Goal: Transaction & Acquisition: Purchase product/service

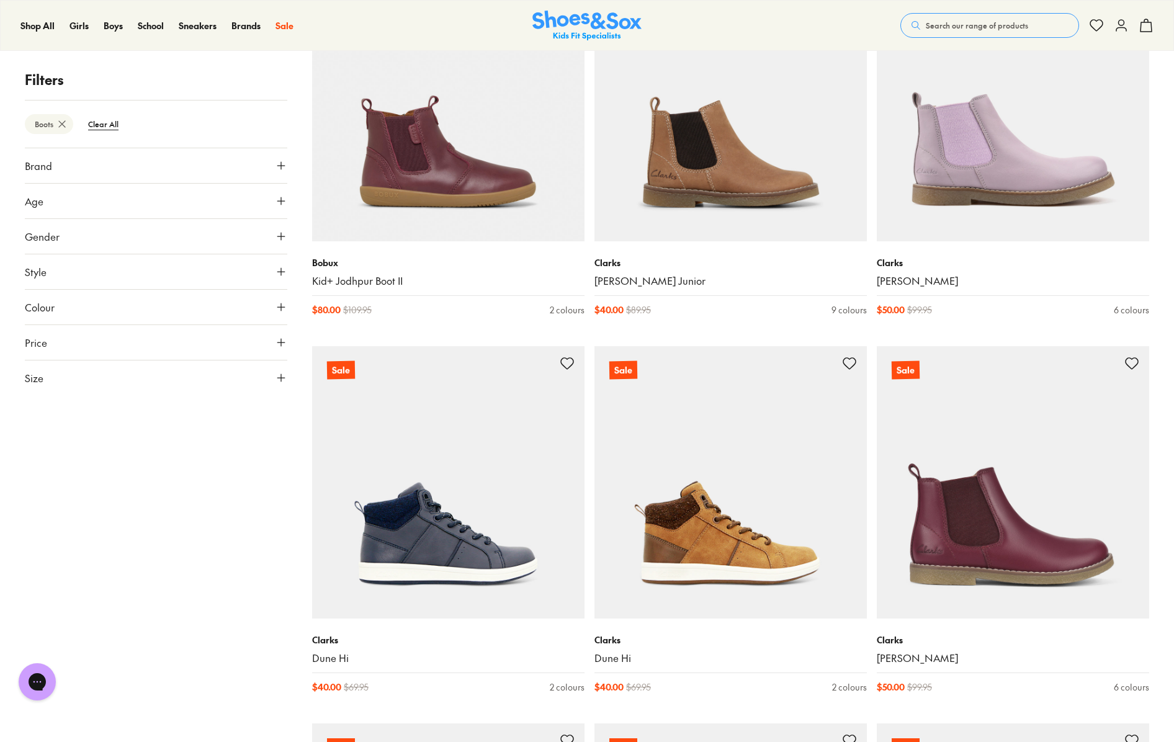
scroll to position [382, 0]
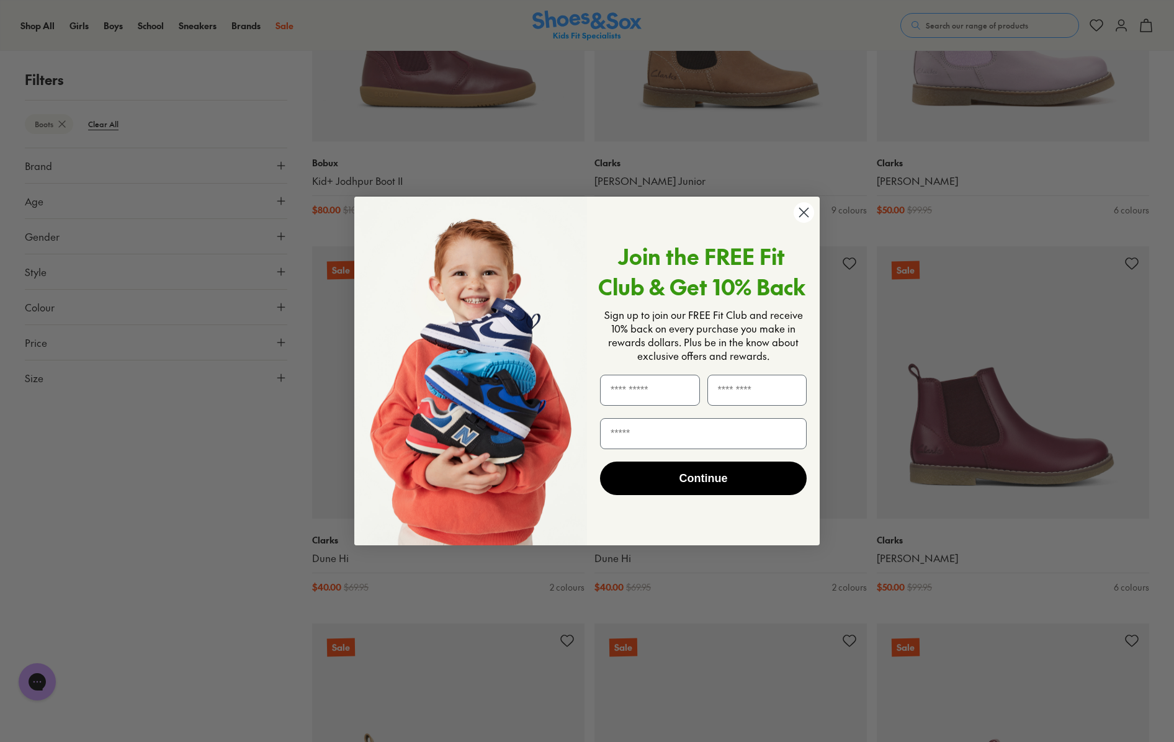
click at [452, 446] on img "POPUP Form" at bounding box center [470, 371] width 233 height 349
click at [809, 217] on circle "Close dialog" at bounding box center [804, 212] width 20 height 20
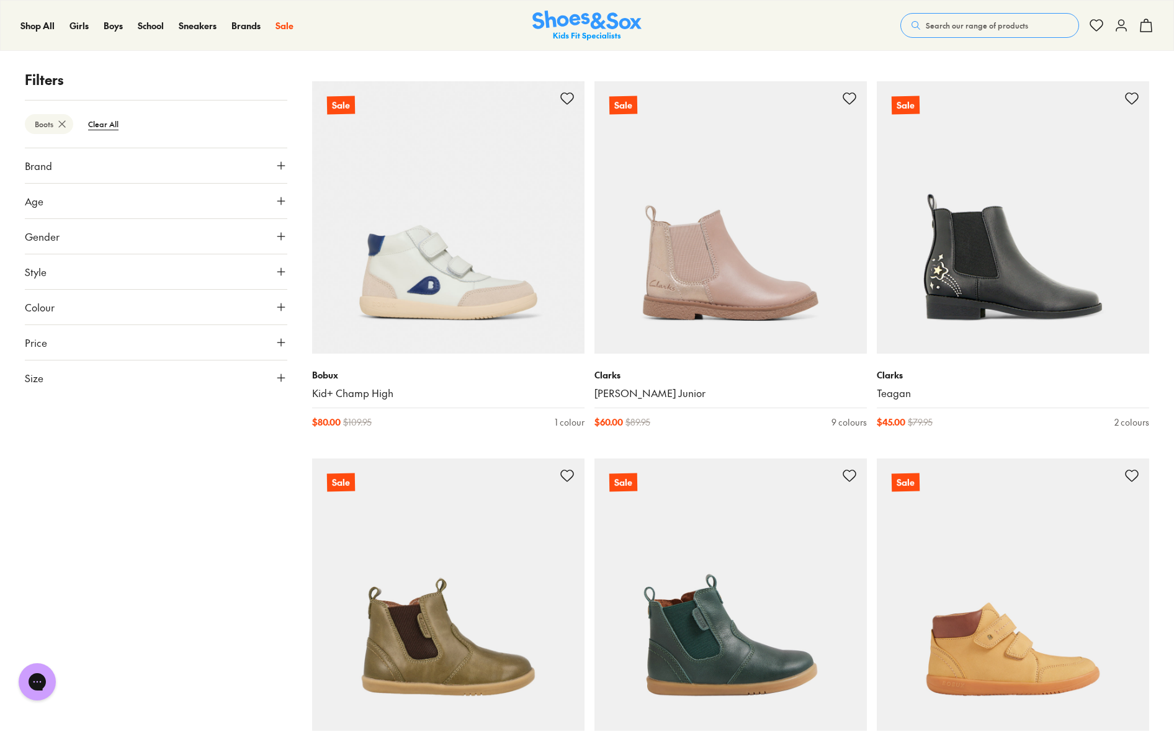
scroll to position [3051, 0]
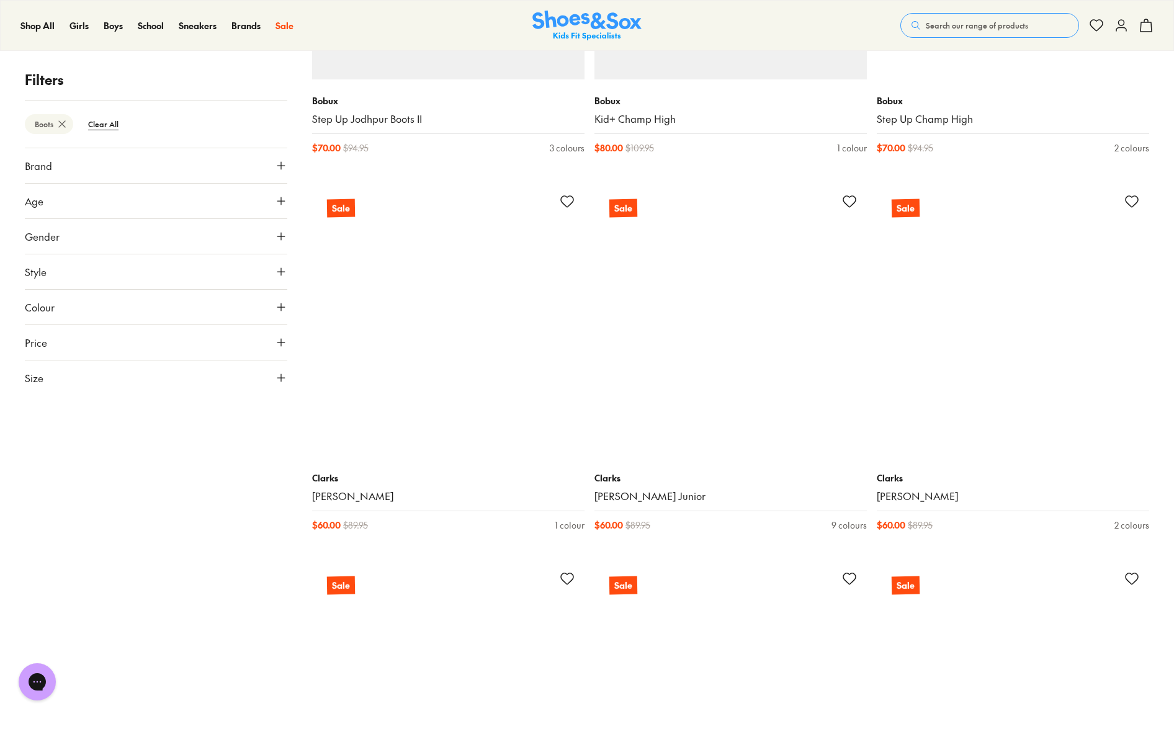
scroll to position [4344, 0]
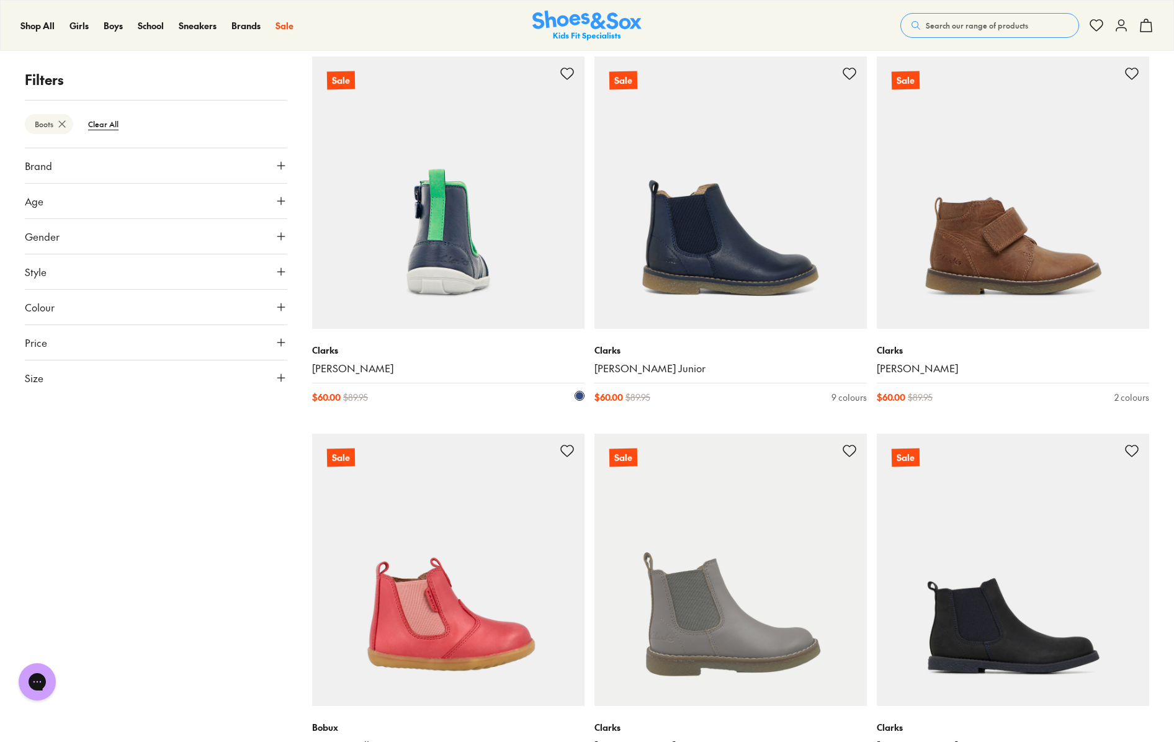
click at [461, 243] on img at bounding box center [448, 192] width 272 height 272
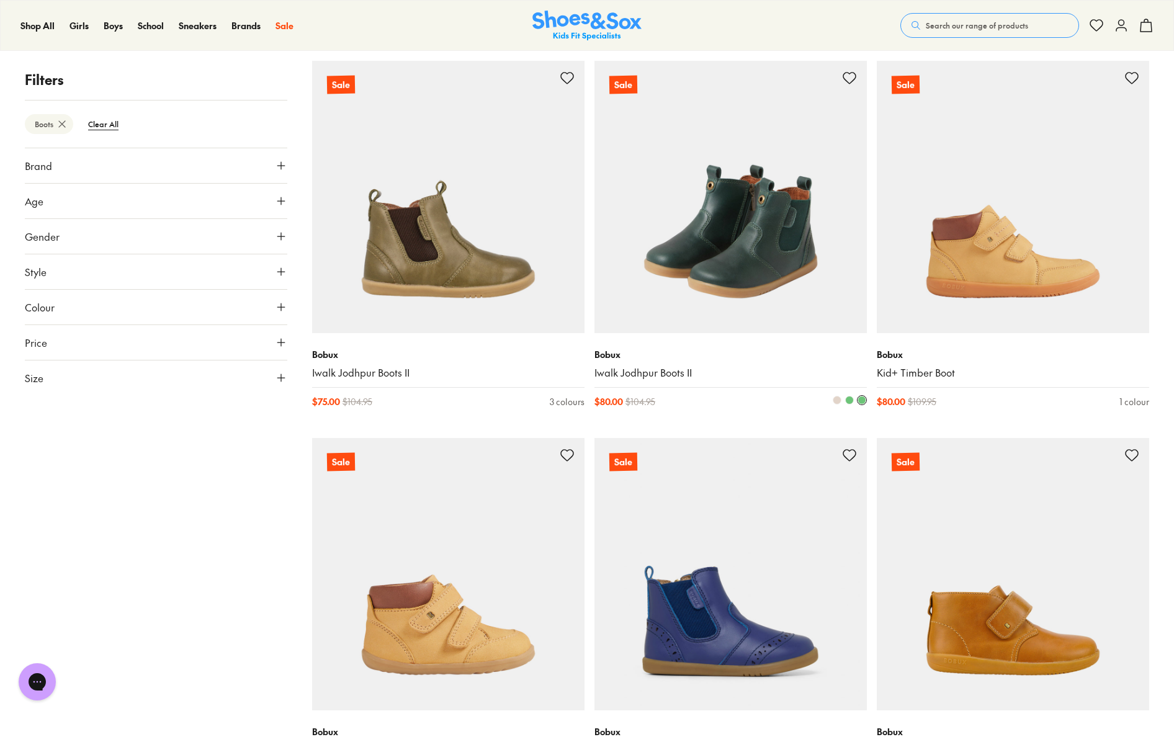
scroll to position [3137, 0]
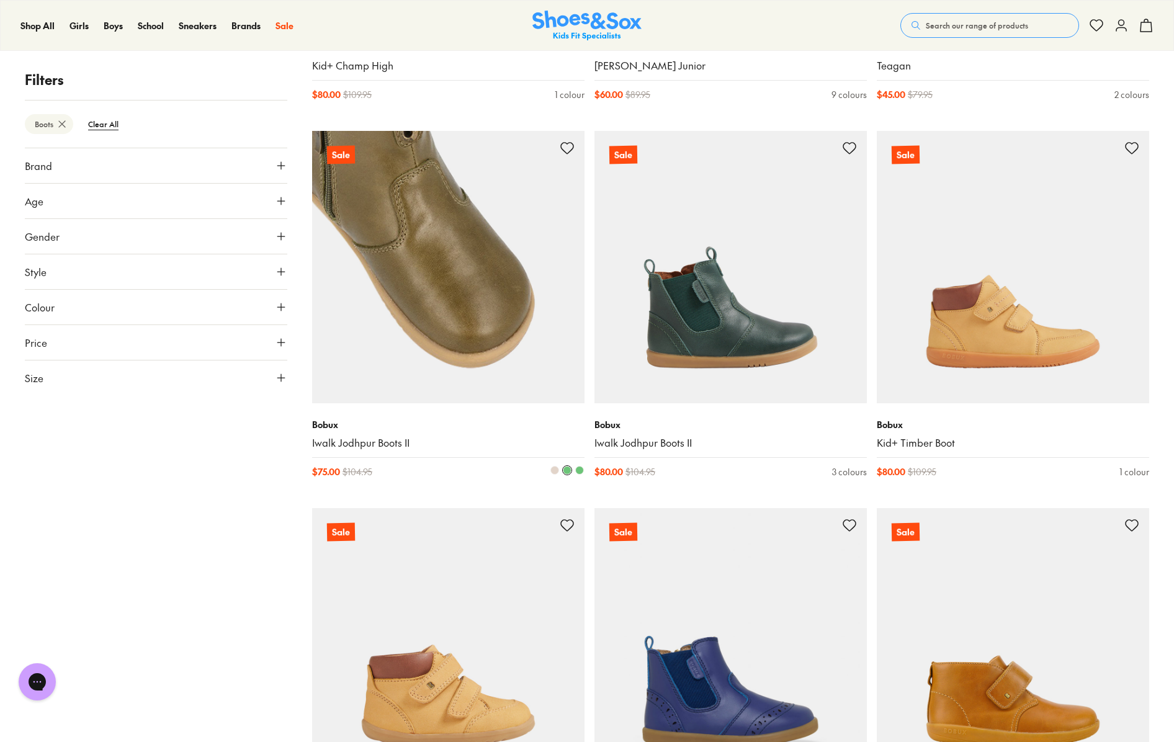
click at [479, 333] on img at bounding box center [448, 267] width 272 height 272
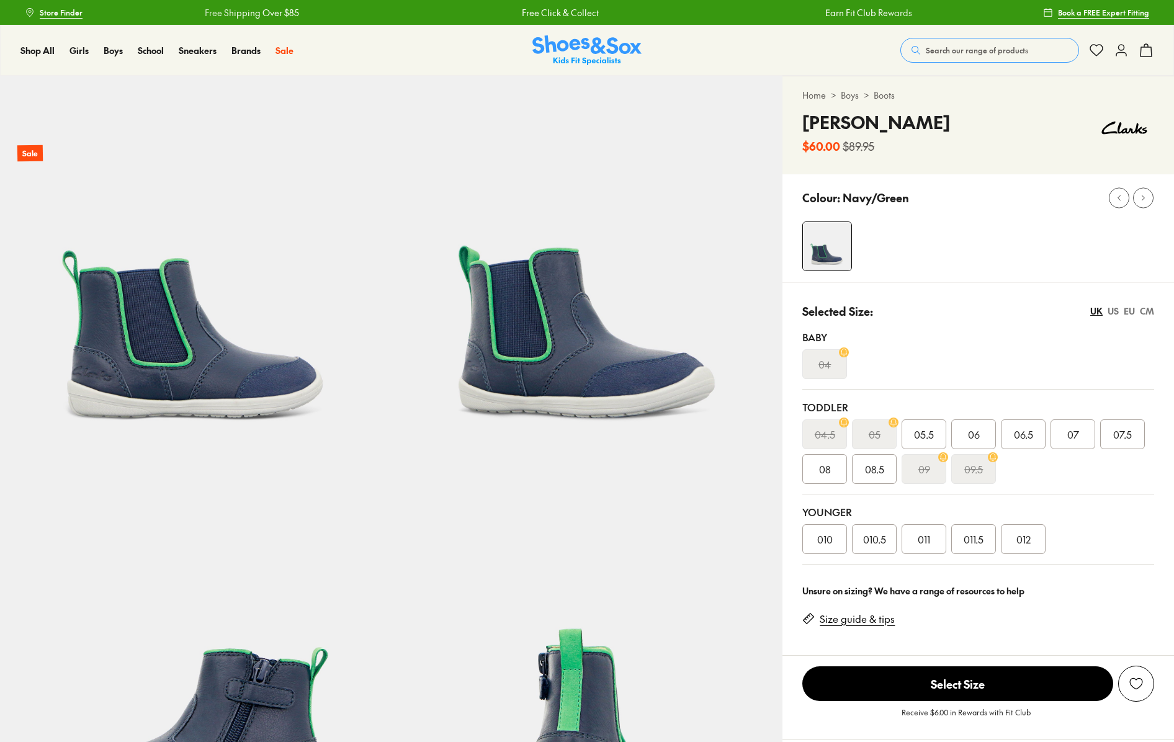
select select "*"
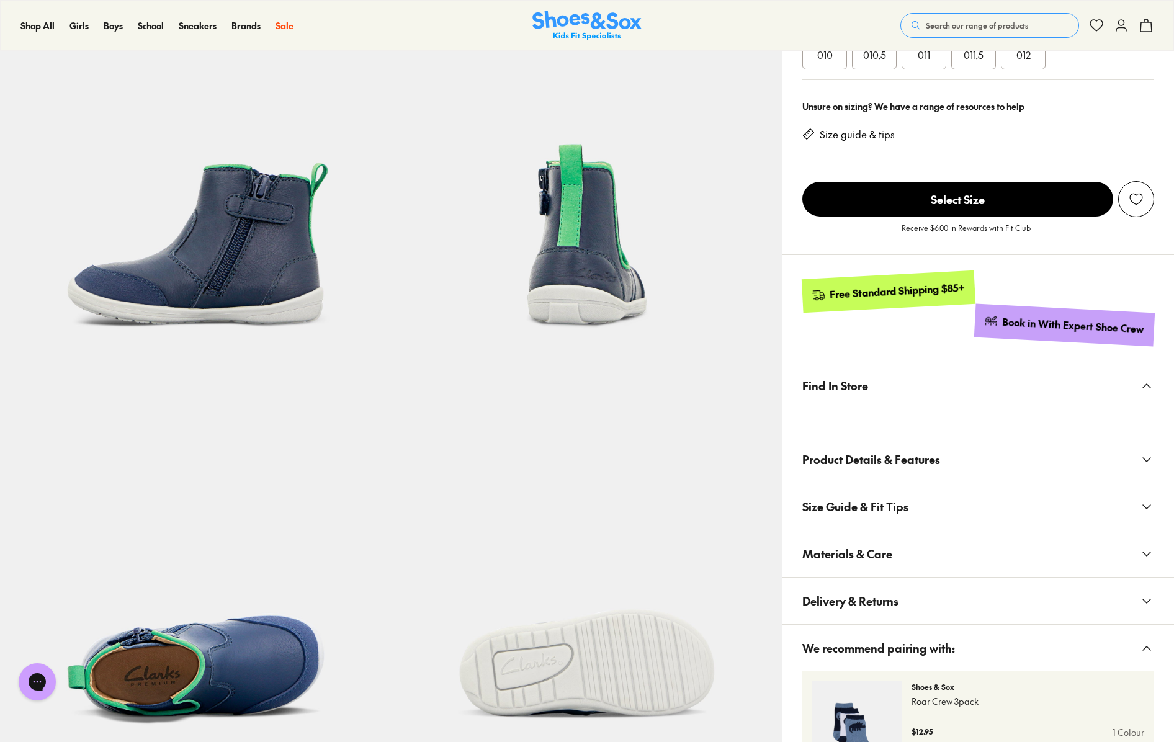
scroll to position [594, 0]
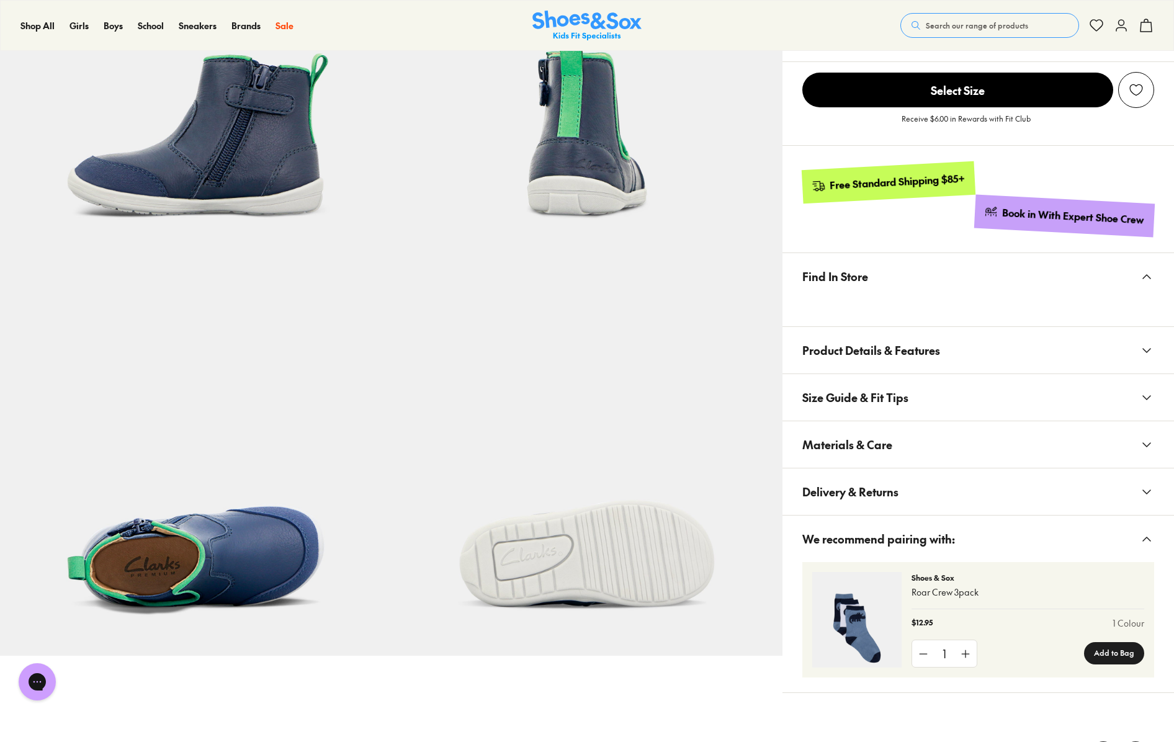
click at [848, 274] on span "Find In Store" at bounding box center [835, 276] width 66 height 37
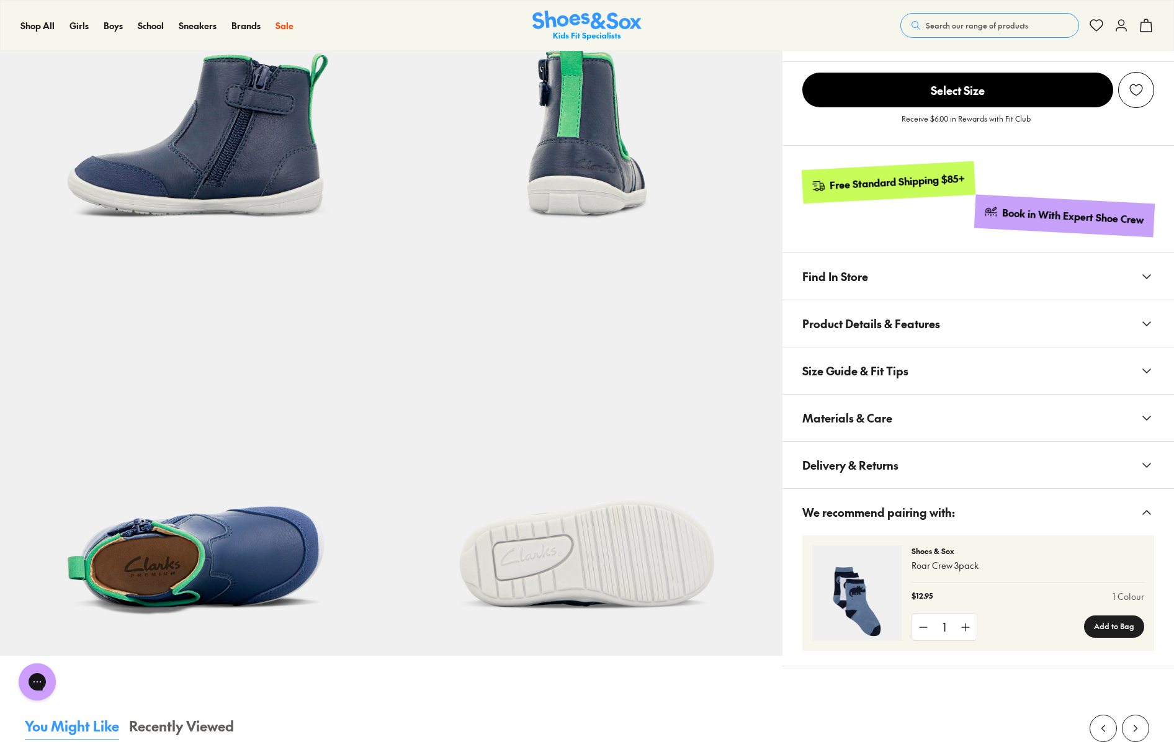
click at [853, 277] on span "Find In Store" at bounding box center [835, 276] width 66 height 37
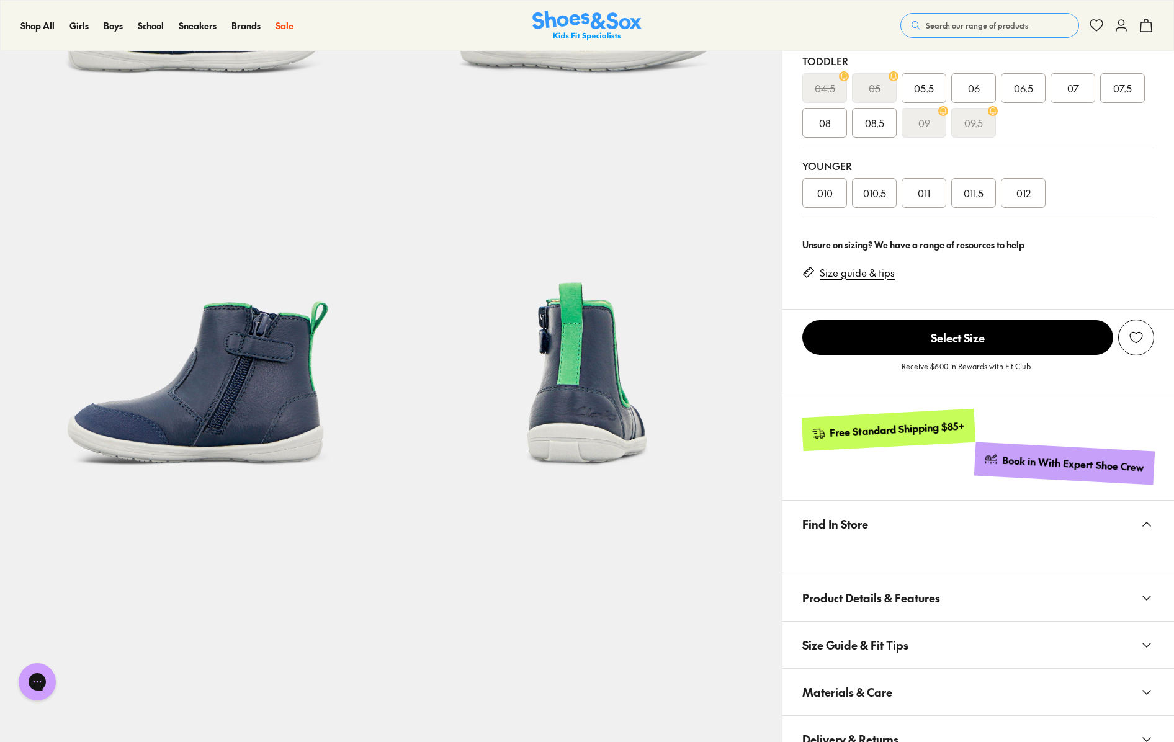
scroll to position [303, 0]
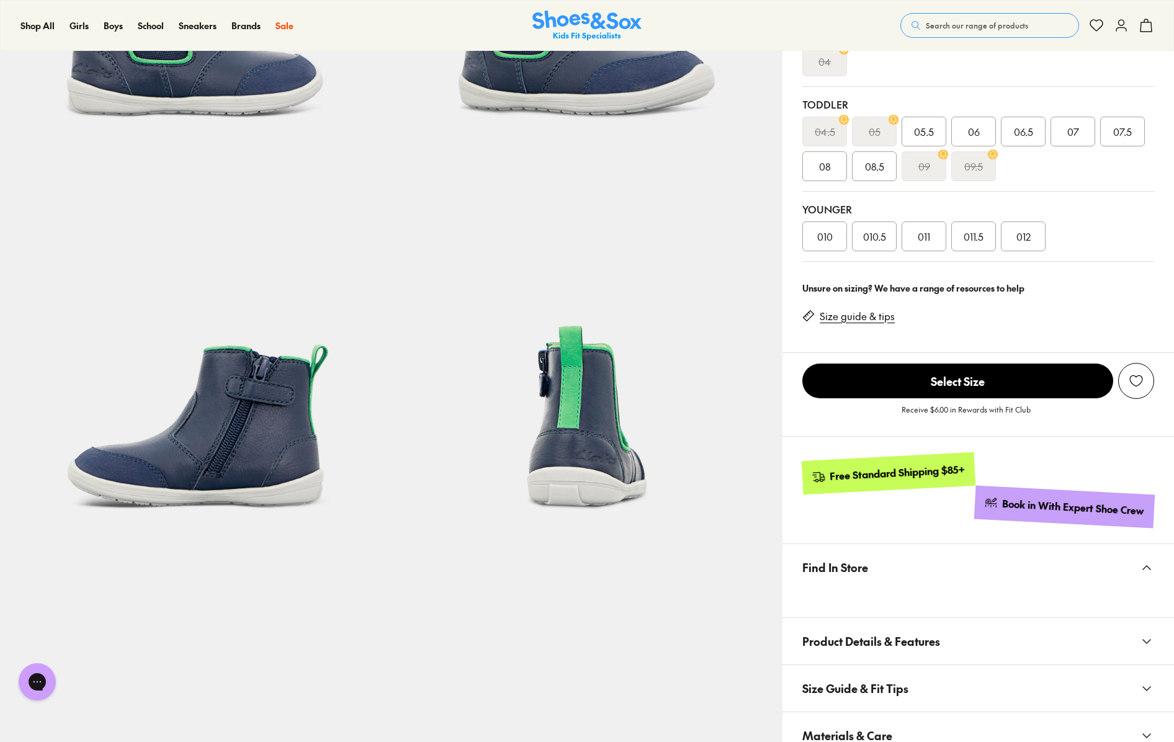
click at [867, 241] on span "010.5" at bounding box center [874, 236] width 23 height 15
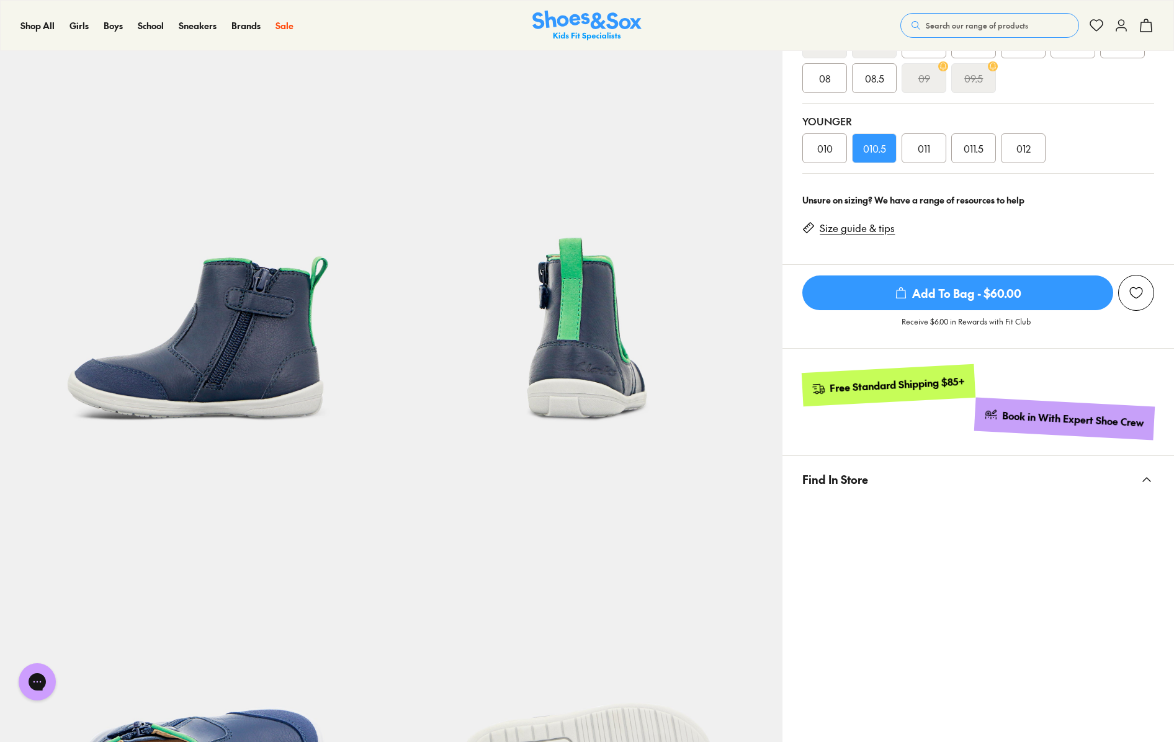
scroll to position [287, 0]
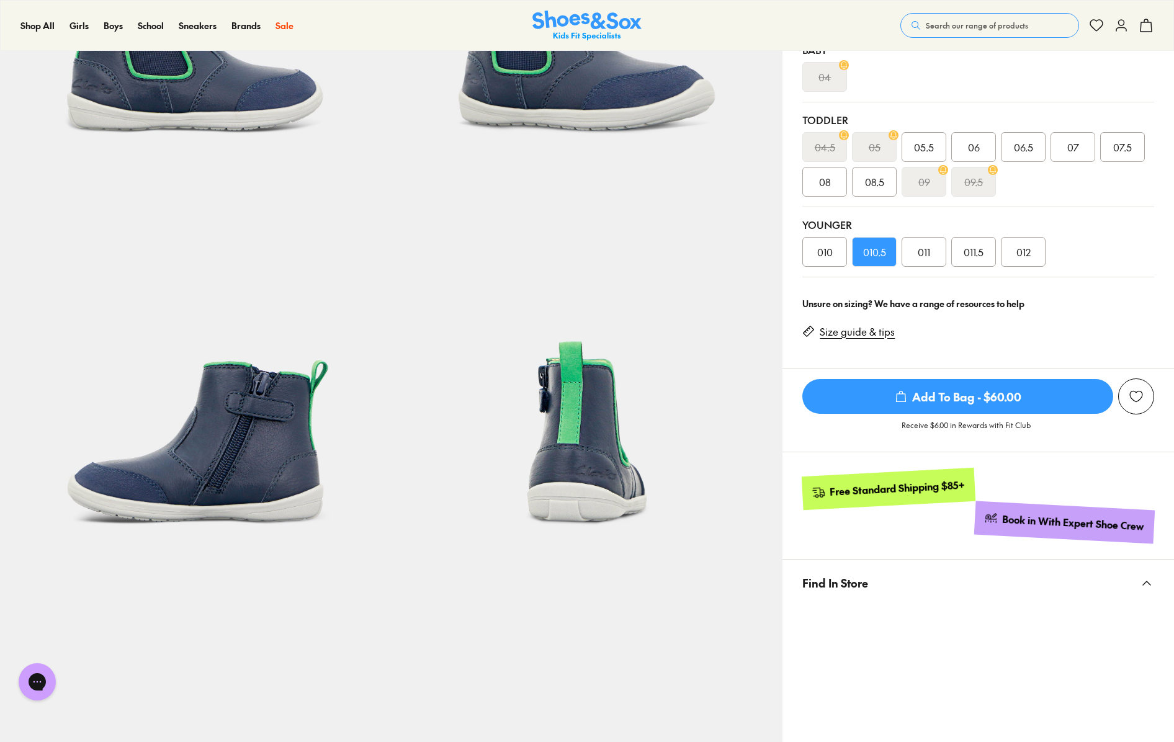
click at [818, 258] on span "010" at bounding box center [825, 251] width 16 height 15
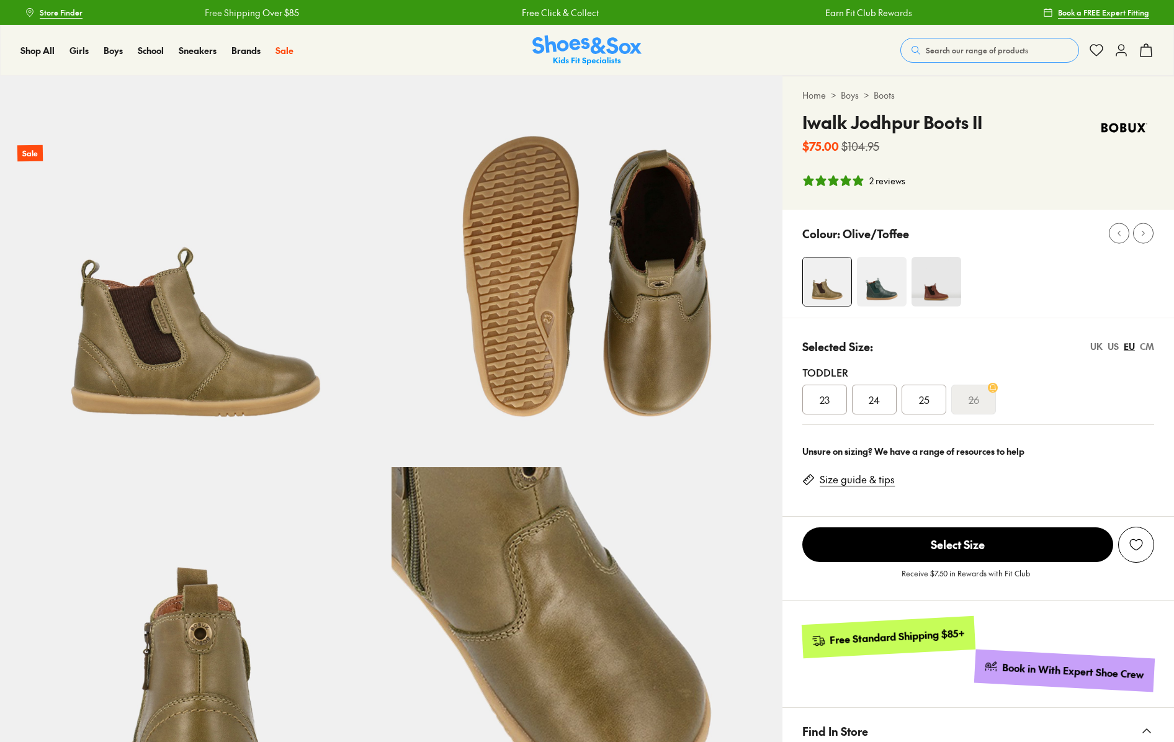
select select "*"
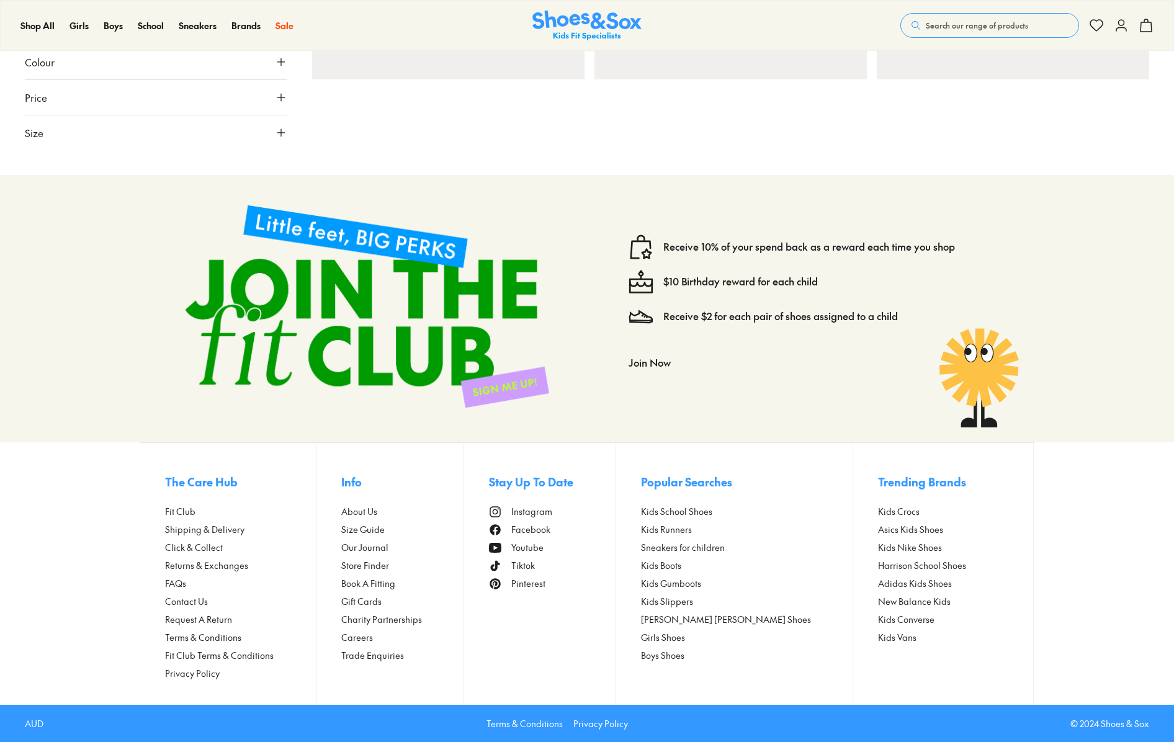
scroll to position [3083, 0]
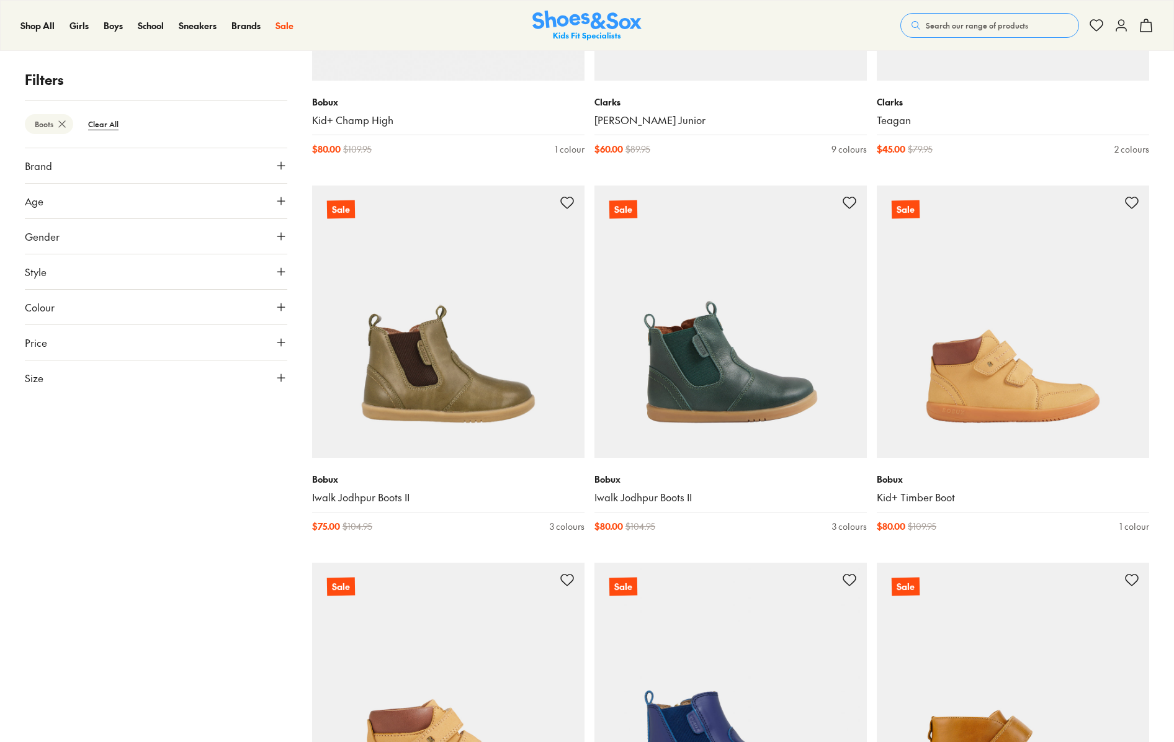
click at [102, 203] on button "Age" at bounding box center [156, 201] width 262 height 35
click at [45, 261] on label "Junior" at bounding box center [52, 260] width 24 height 13
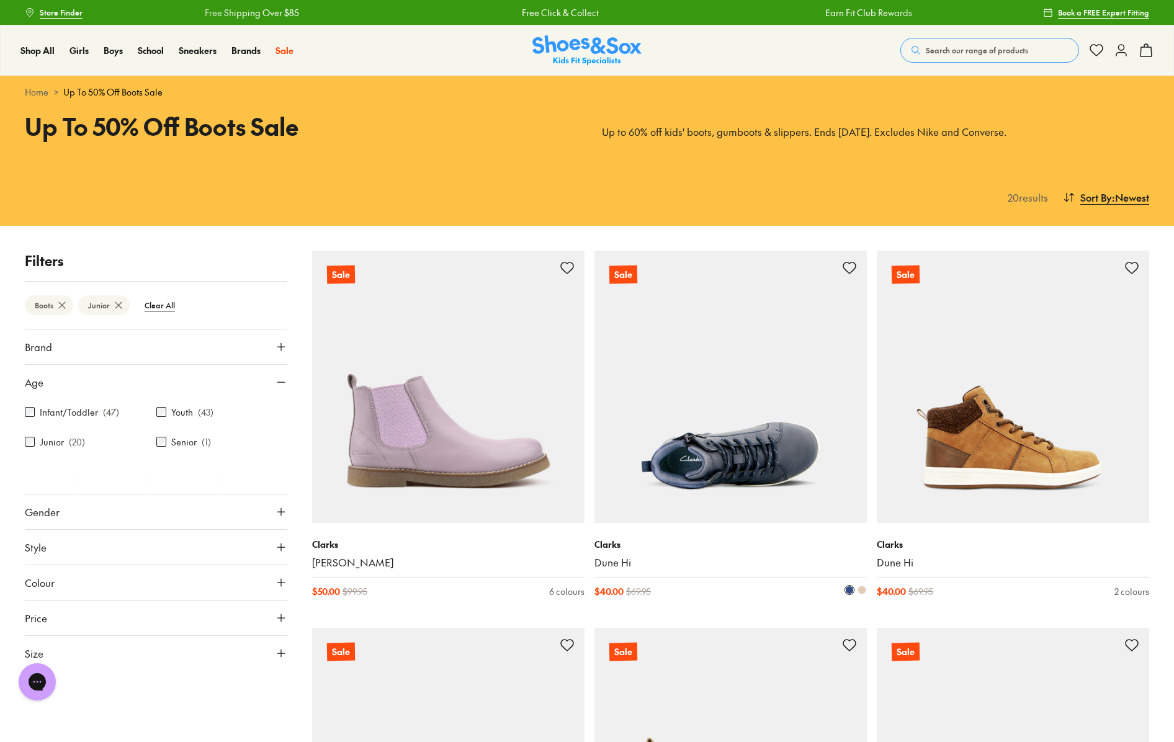
click at [719, 380] on img at bounding box center [730, 387] width 272 height 272
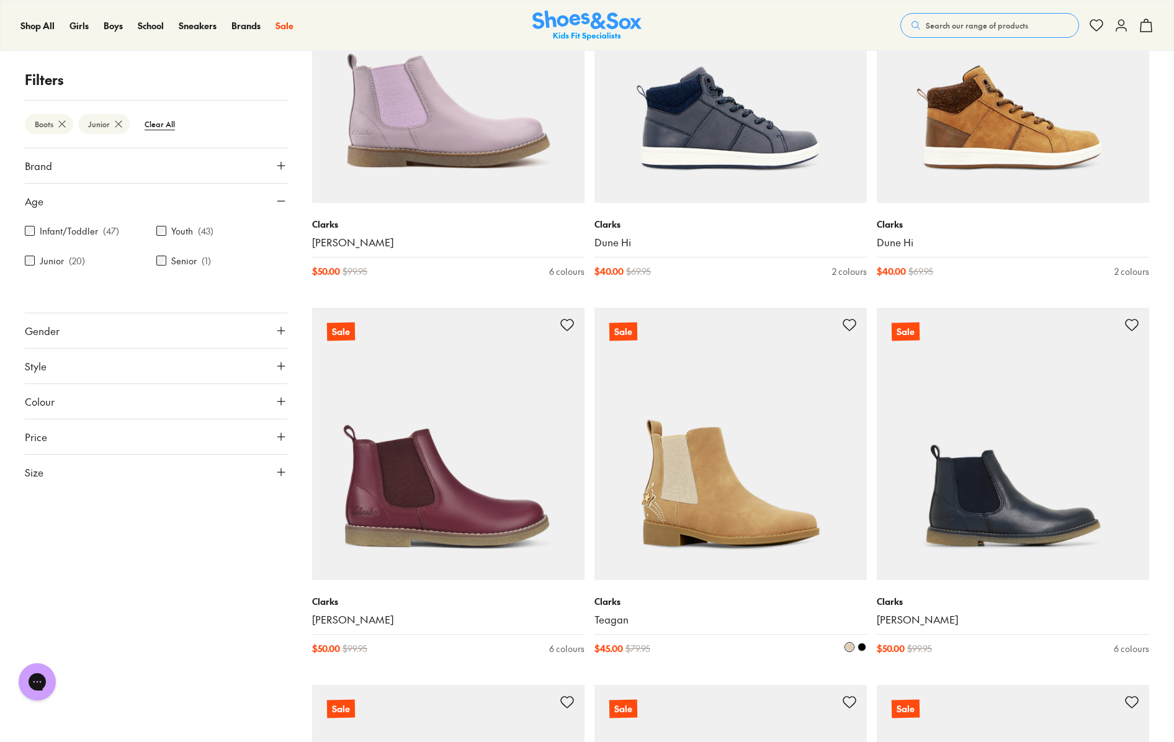
scroll to position [117, 0]
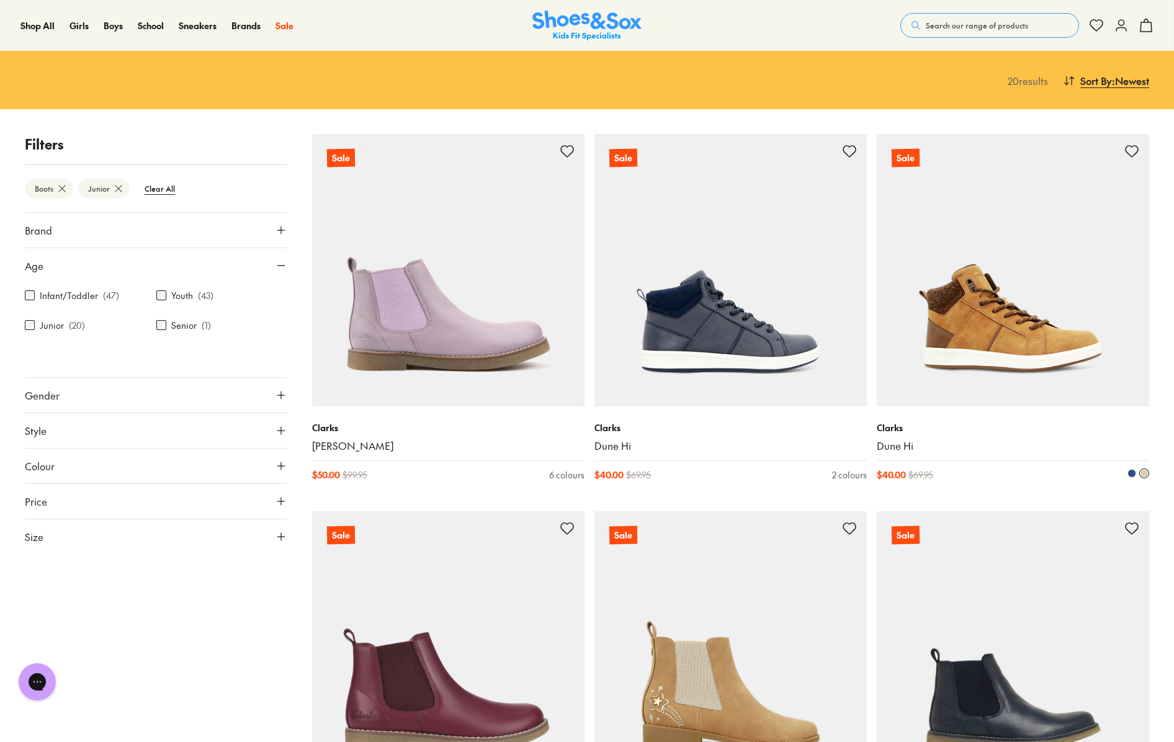
click at [1040, 302] on img at bounding box center [1013, 270] width 272 height 272
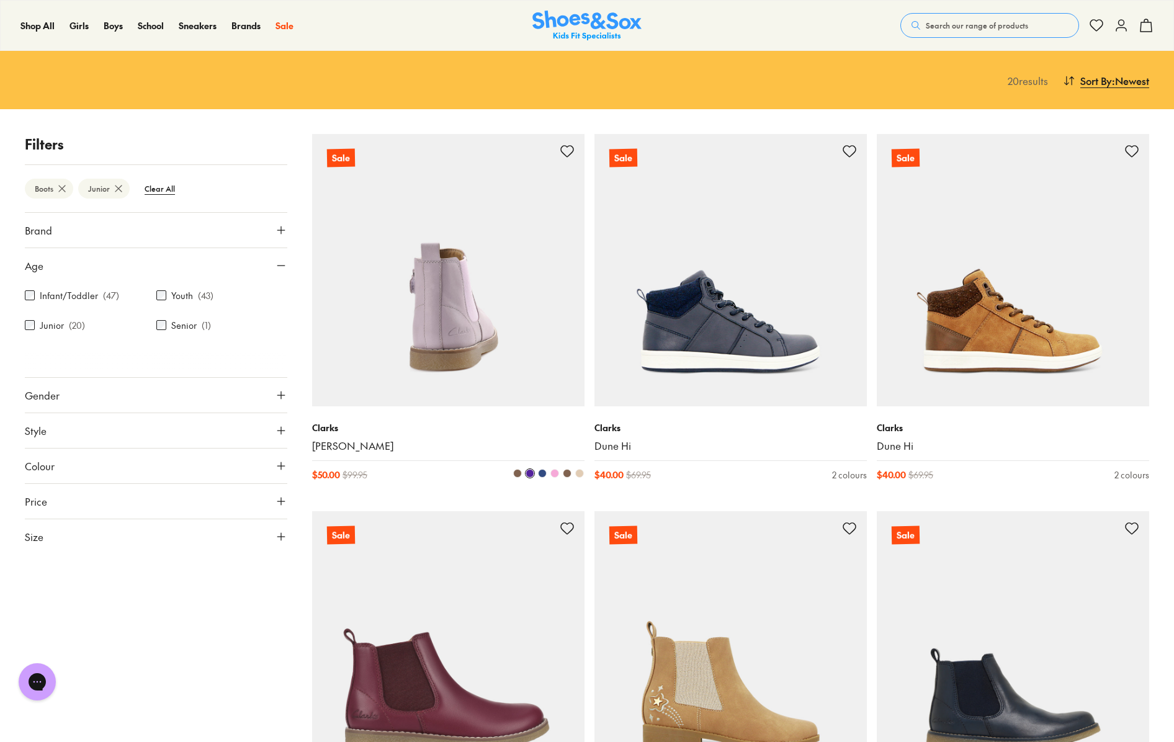
click at [478, 278] on img at bounding box center [448, 270] width 272 height 272
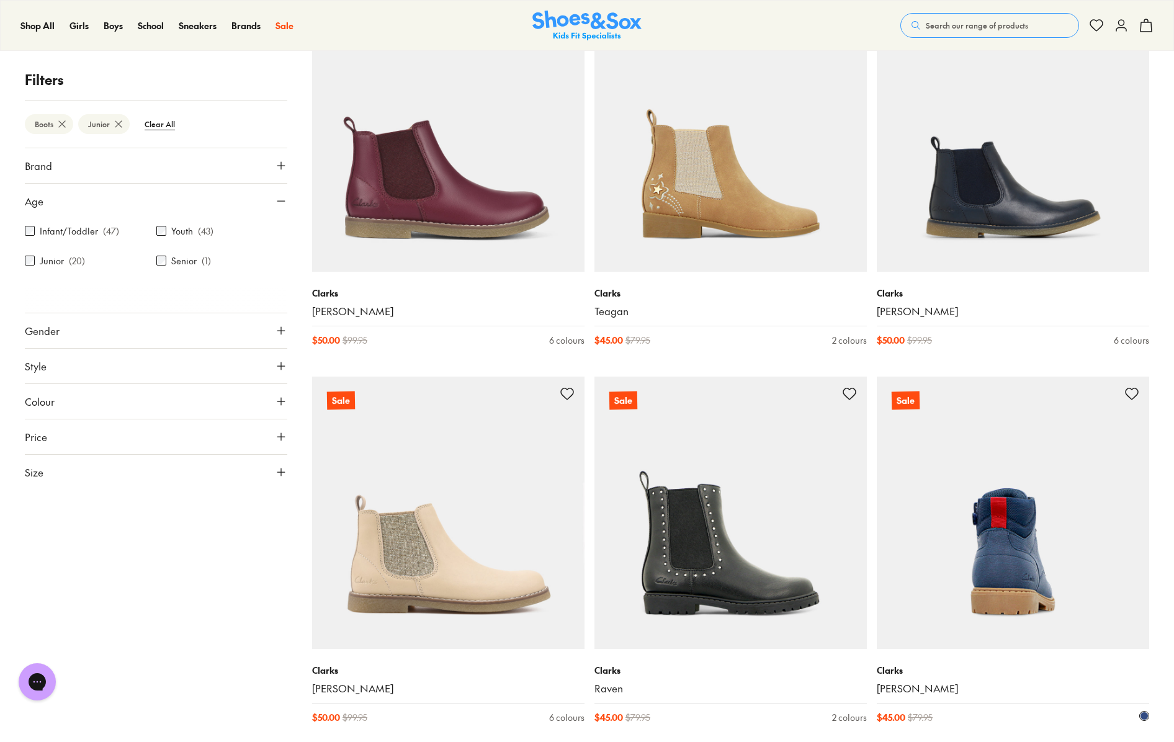
scroll to position [876, 0]
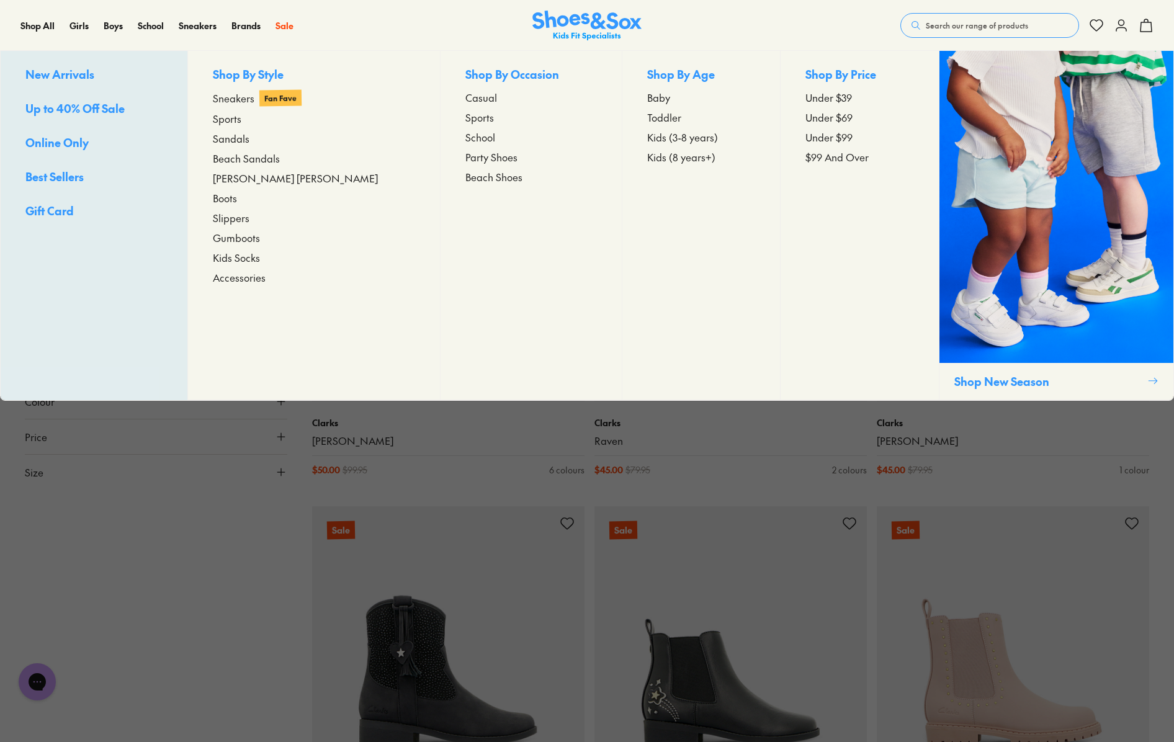
click at [667, 141] on span "Kids (3-8 years)" at bounding box center [682, 137] width 71 height 15
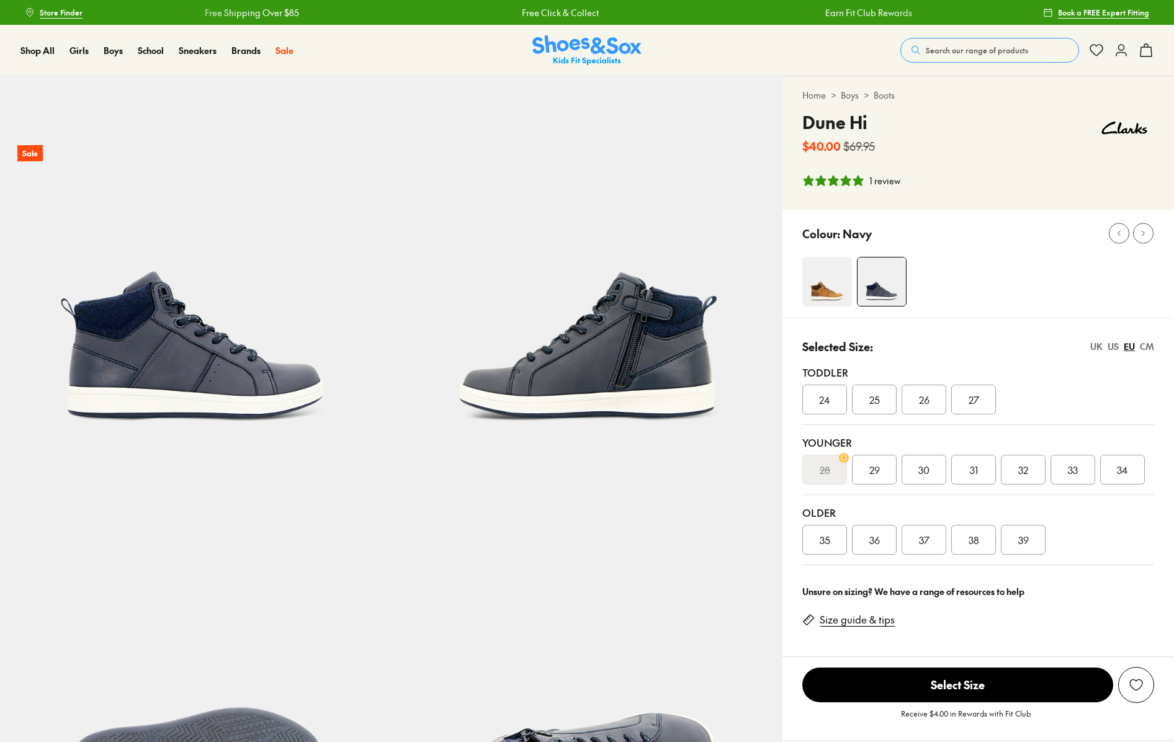
select select "*"
click at [969, 401] on span "27" at bounding box center [974, 399] width 11 height 15
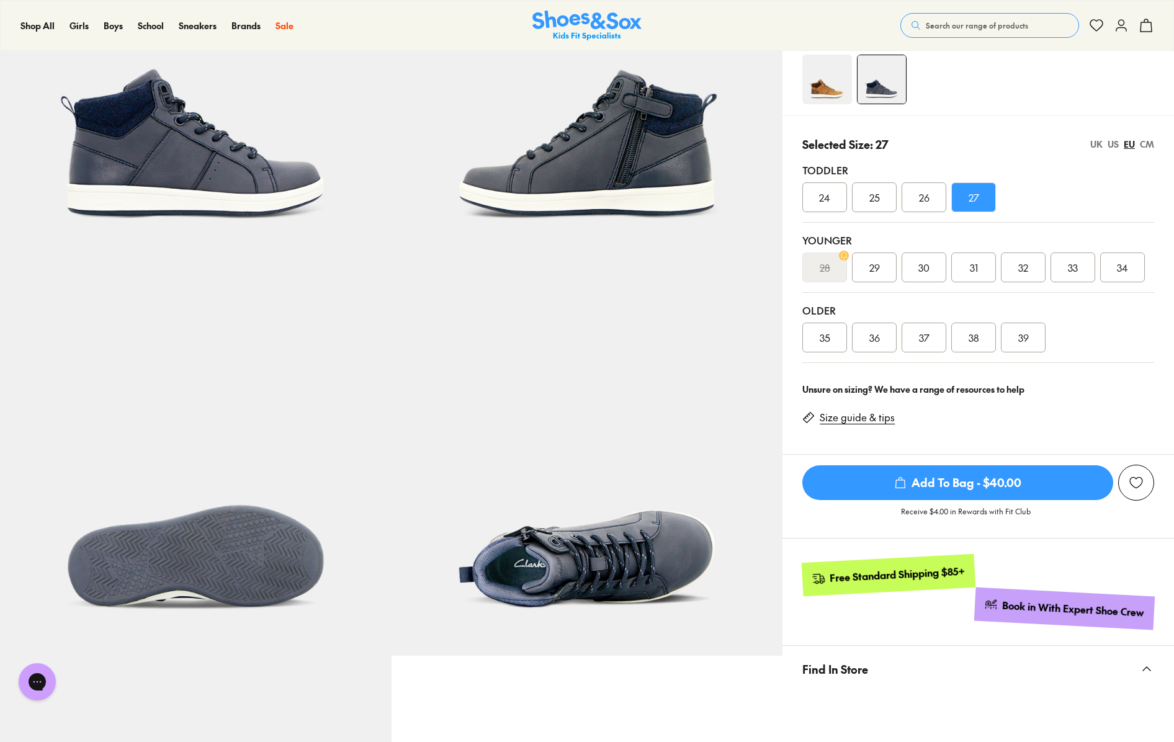
scroll to position [298, 0]
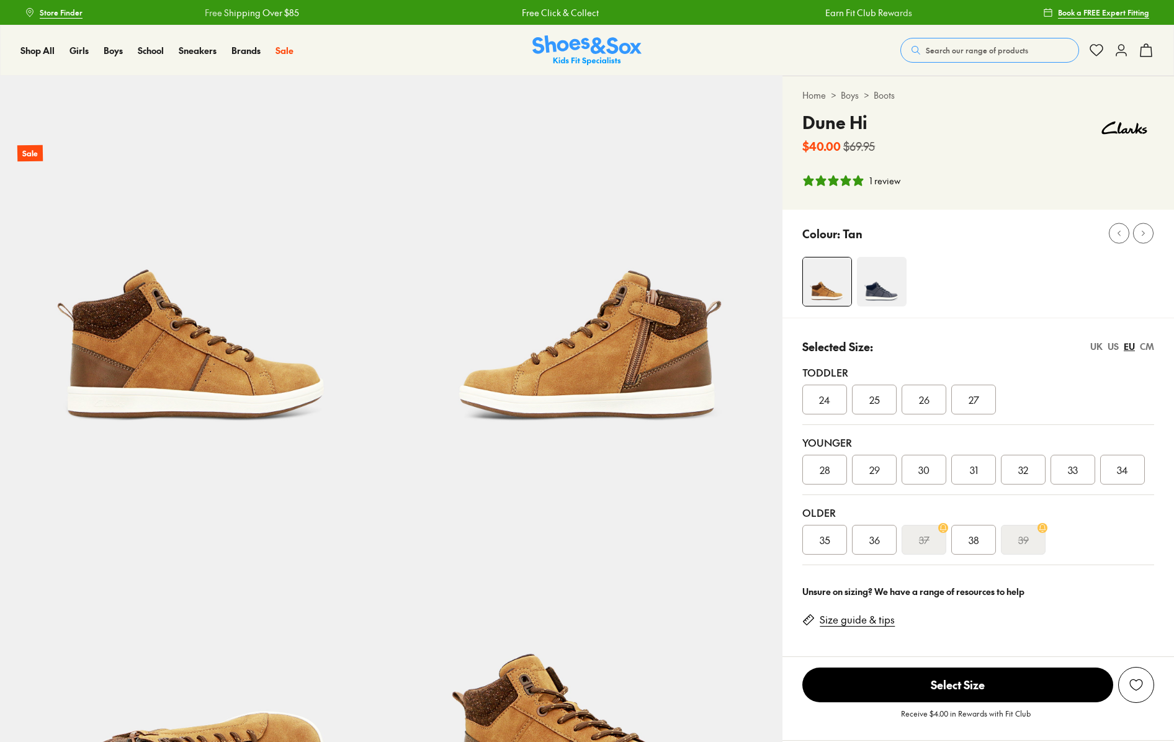
select select "*"
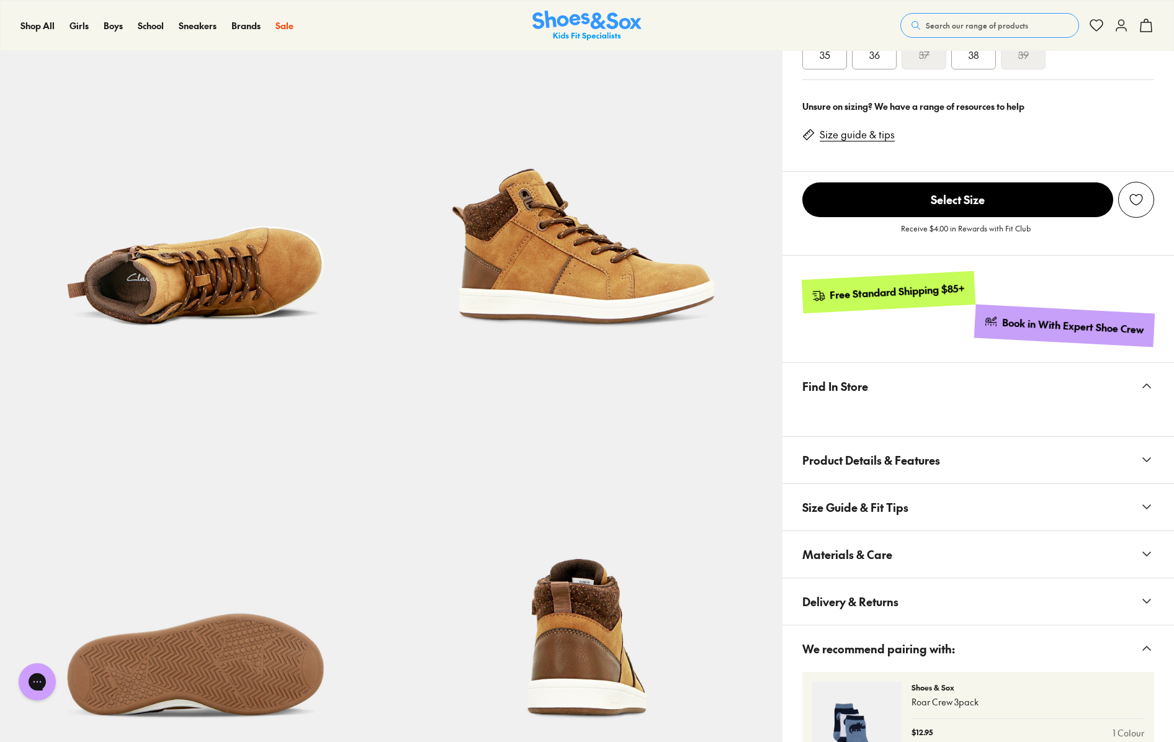
scroll to position [635, 0]
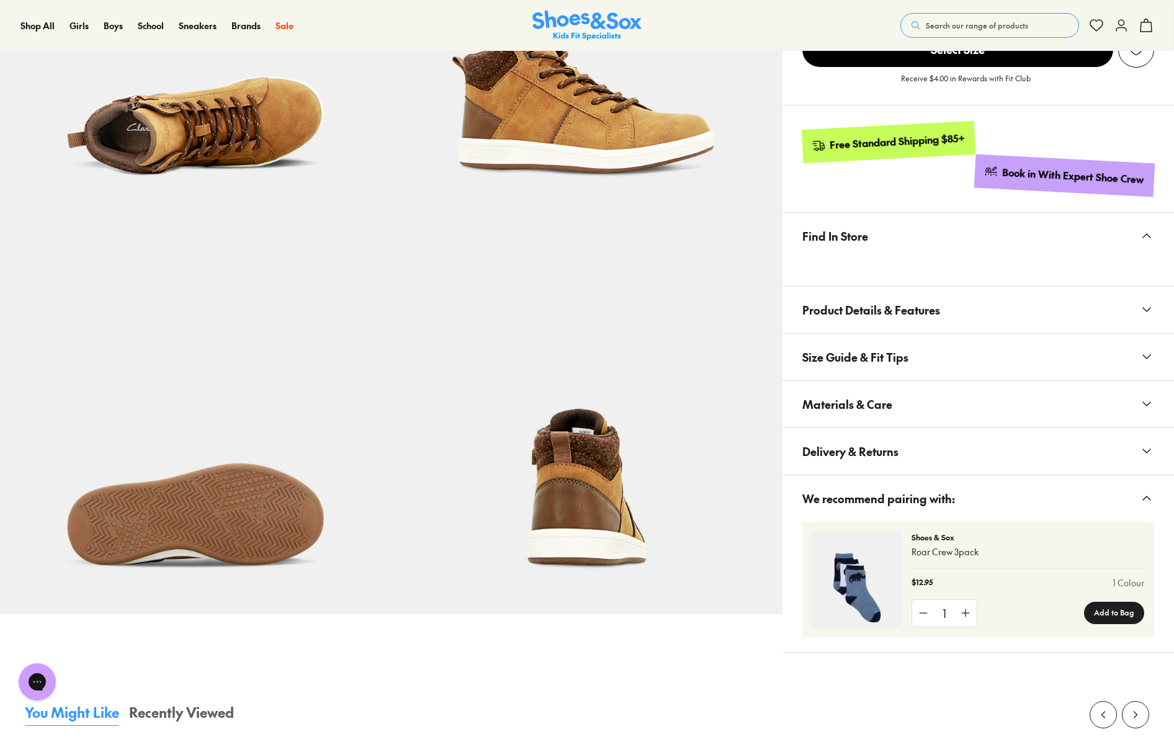
click at [845, 406] on span "Materials & Care" at bounding box center [847, 404] width 90 height 37
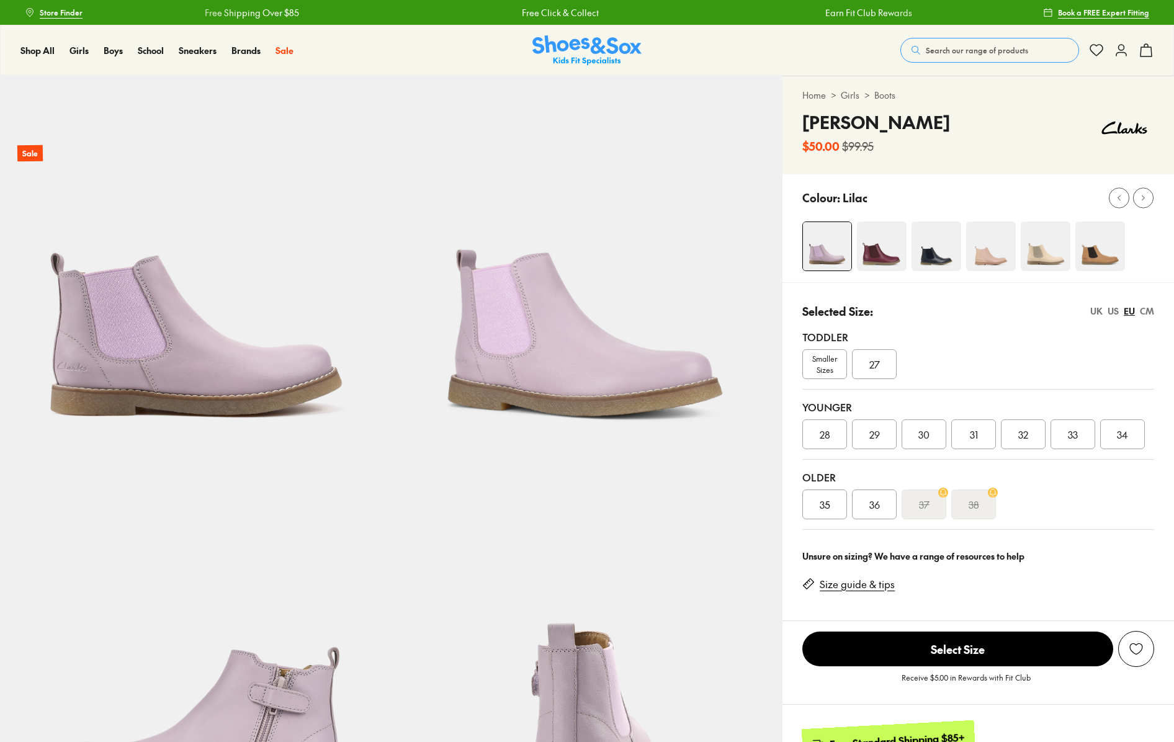
select select "*"
click at [951, 253] on img at bounding box center [937, 247] width 50 height 50
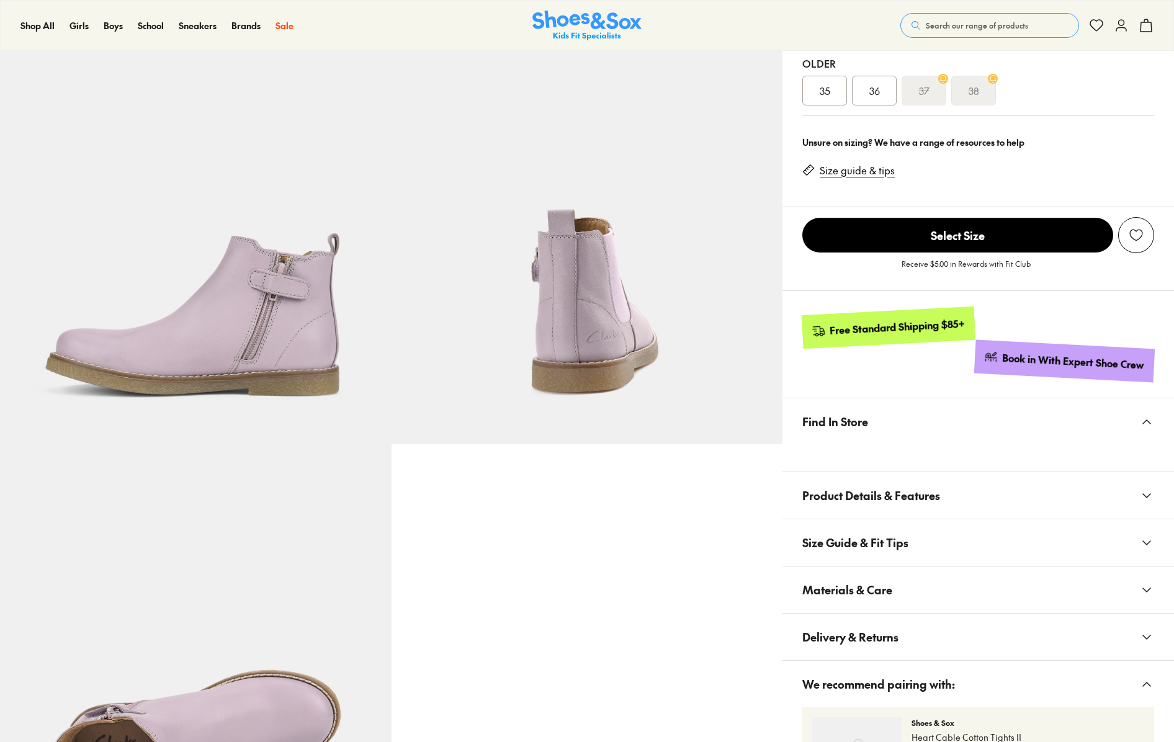
scroll to position [439, 0]
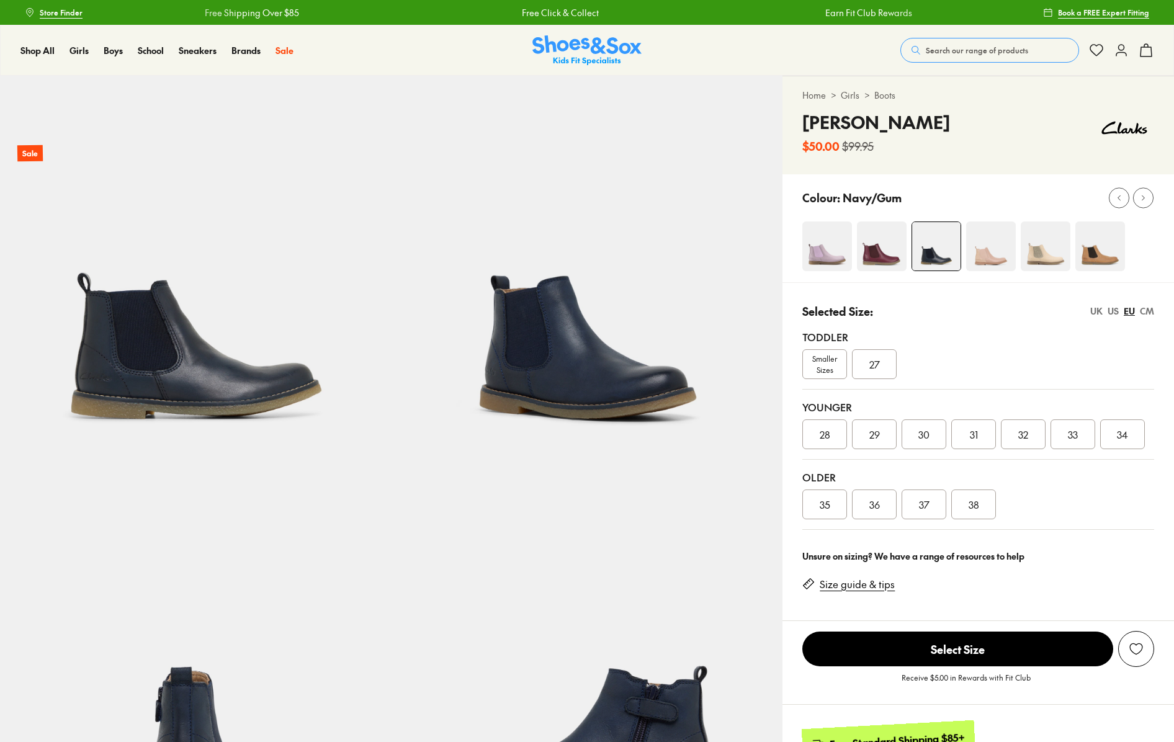
select select "*"
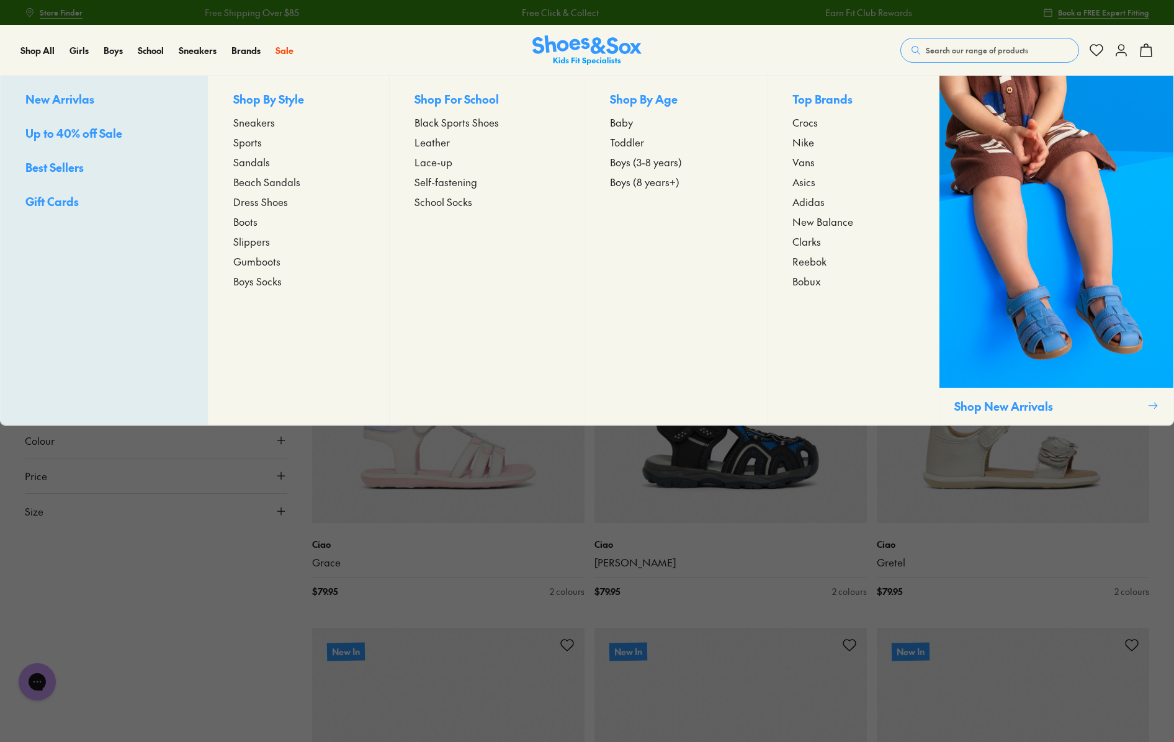
click at [254, 262] on span "Gumboots" at bounding box center [256, 261] width 47 height 15
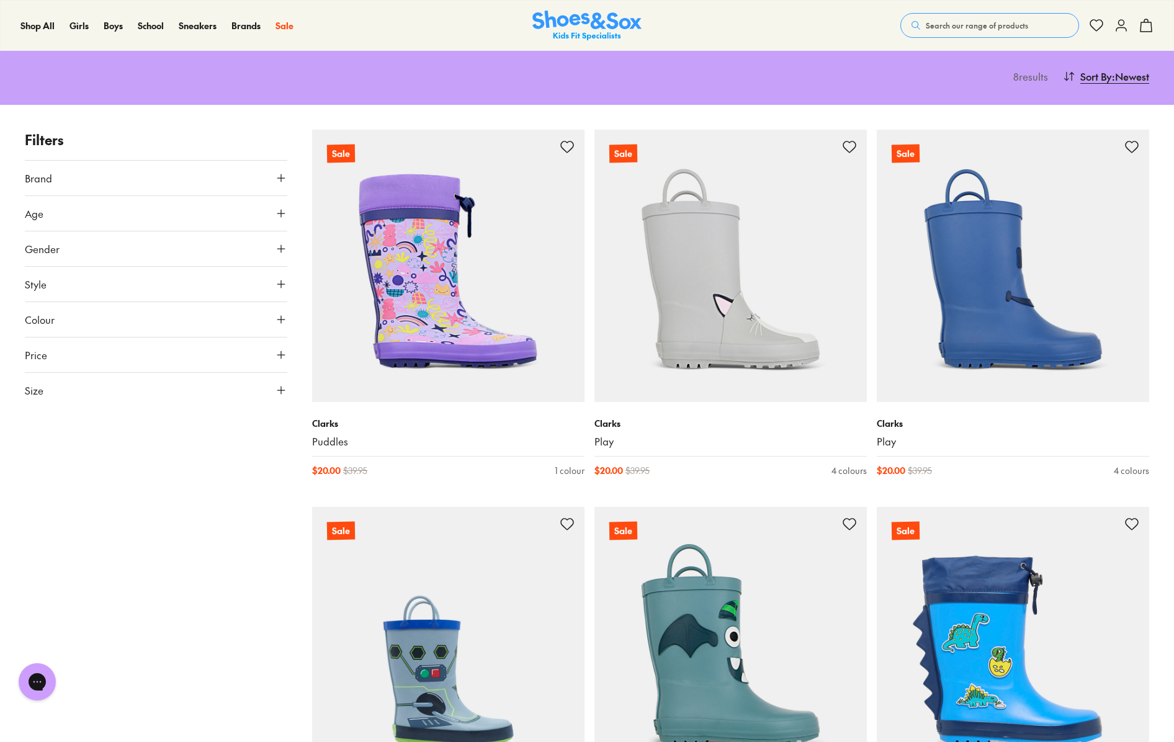
scroll to position [321, 0]
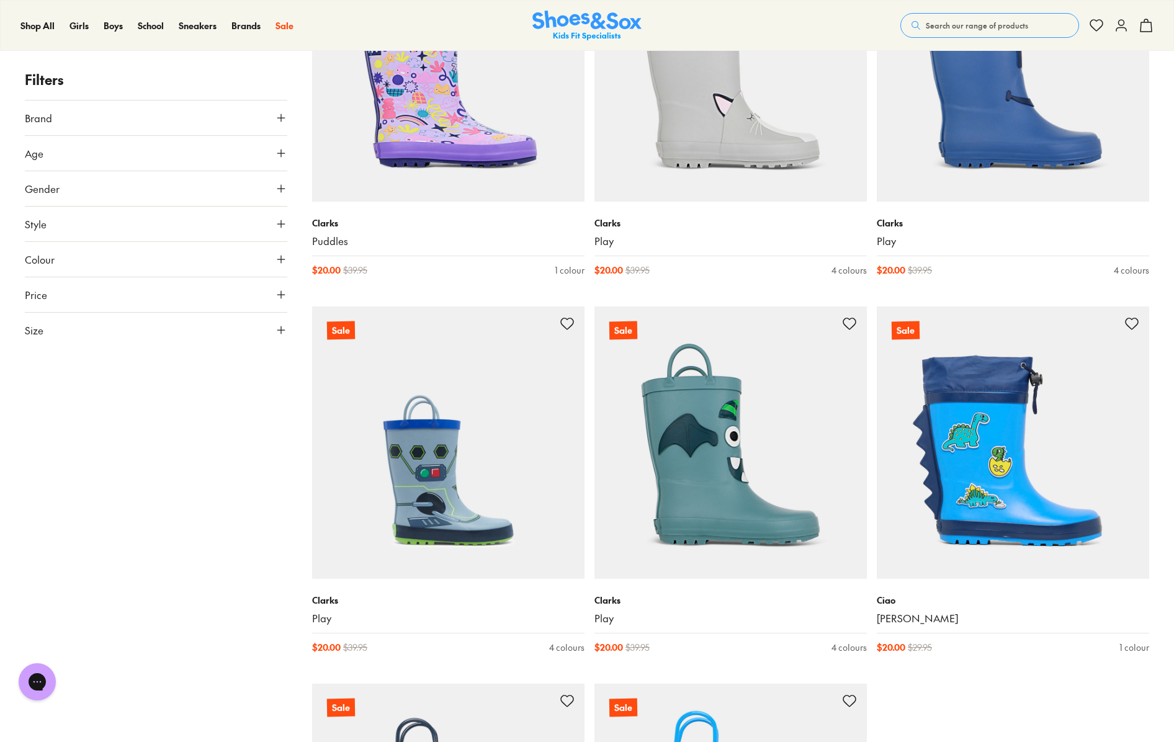
click at [66, 153] on button "Age" at bounding box center [156, 153] width 262 height 35
click at [59, 290] on button "Style" at bounding box center [156, 288] width 262 height 35
click at [33, 467] on button "Size" at bounding box center [156, 459] width 262 height 35
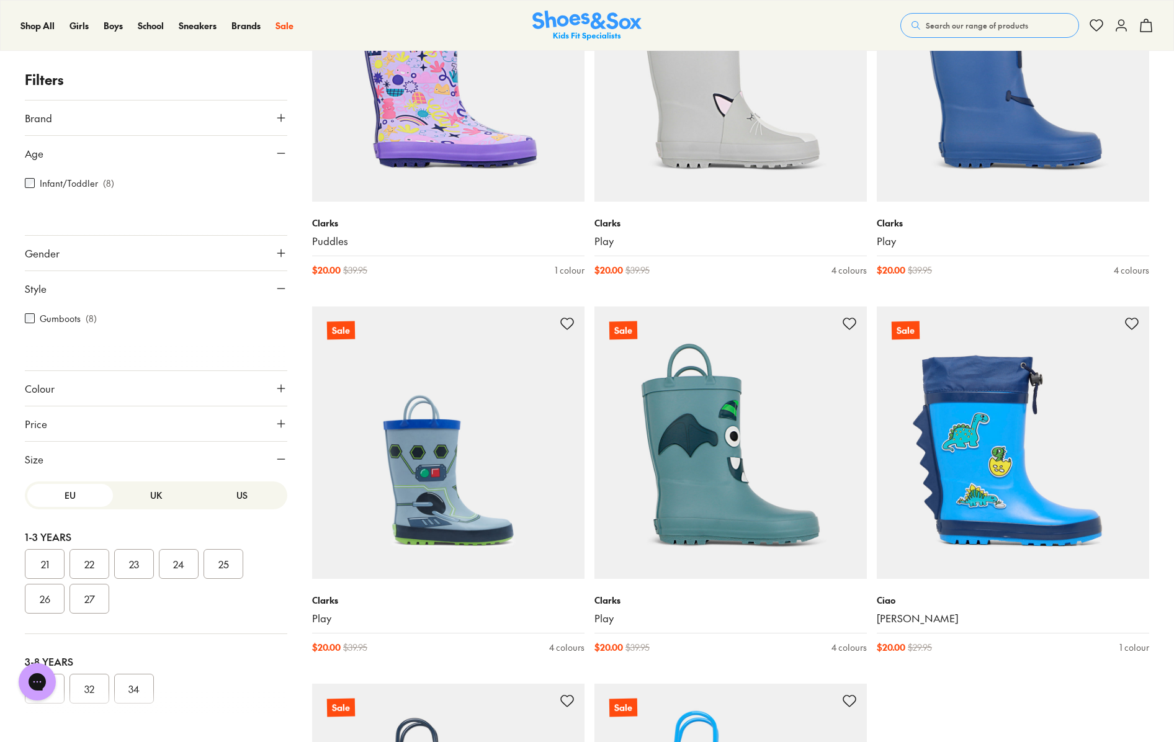
scroll to position [181, 0]
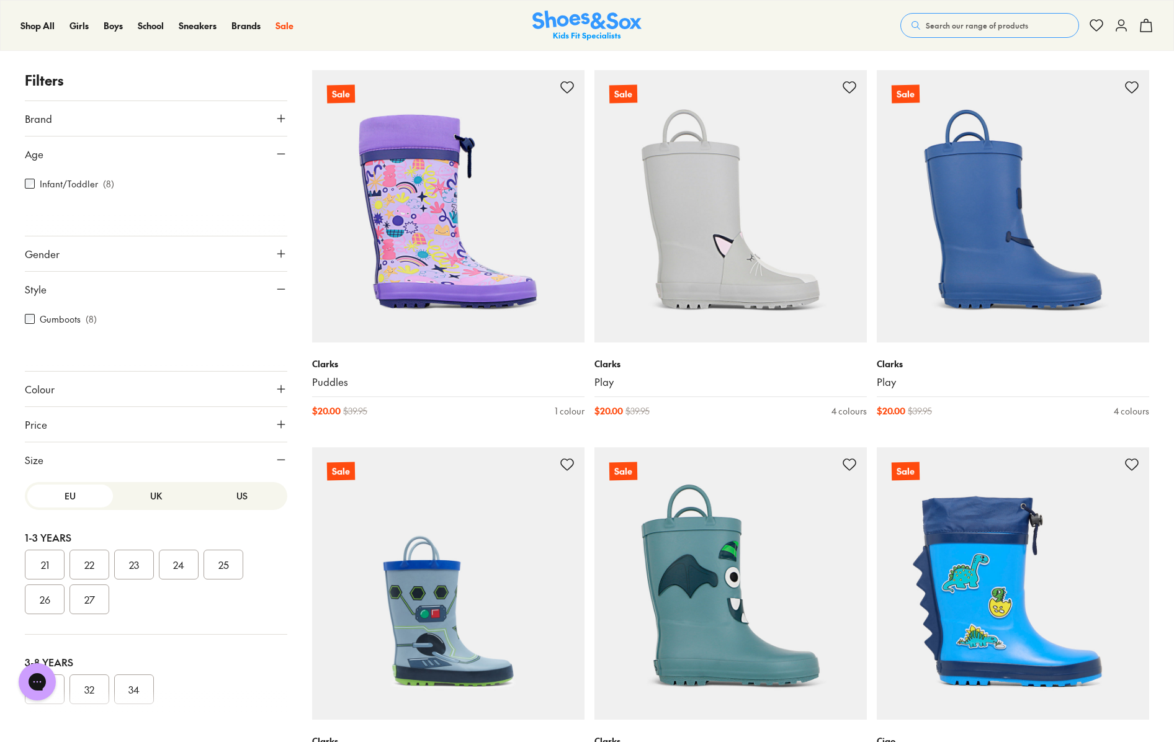
click at [218, 500] on button "US" at bounding box center [242, 496] width 86 height 23
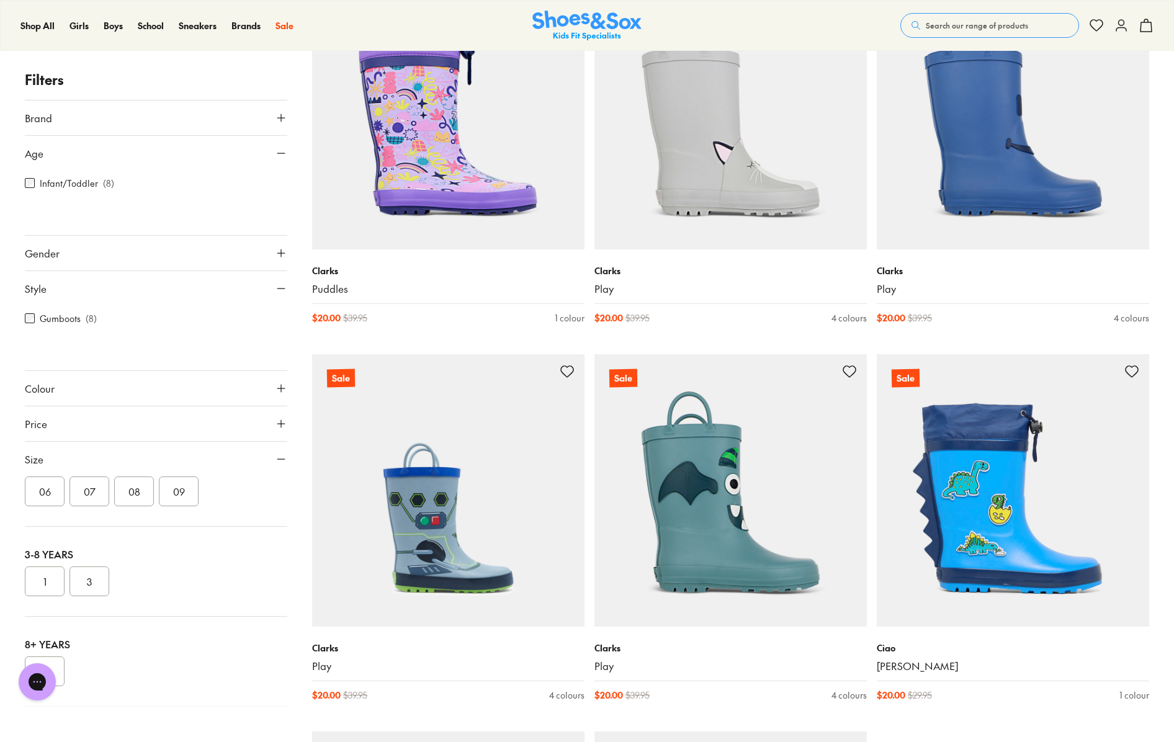
scroll to position [0, 0]
click at [128, 503] on button "UK" at bounding box center [156, 495] width 86 height 23
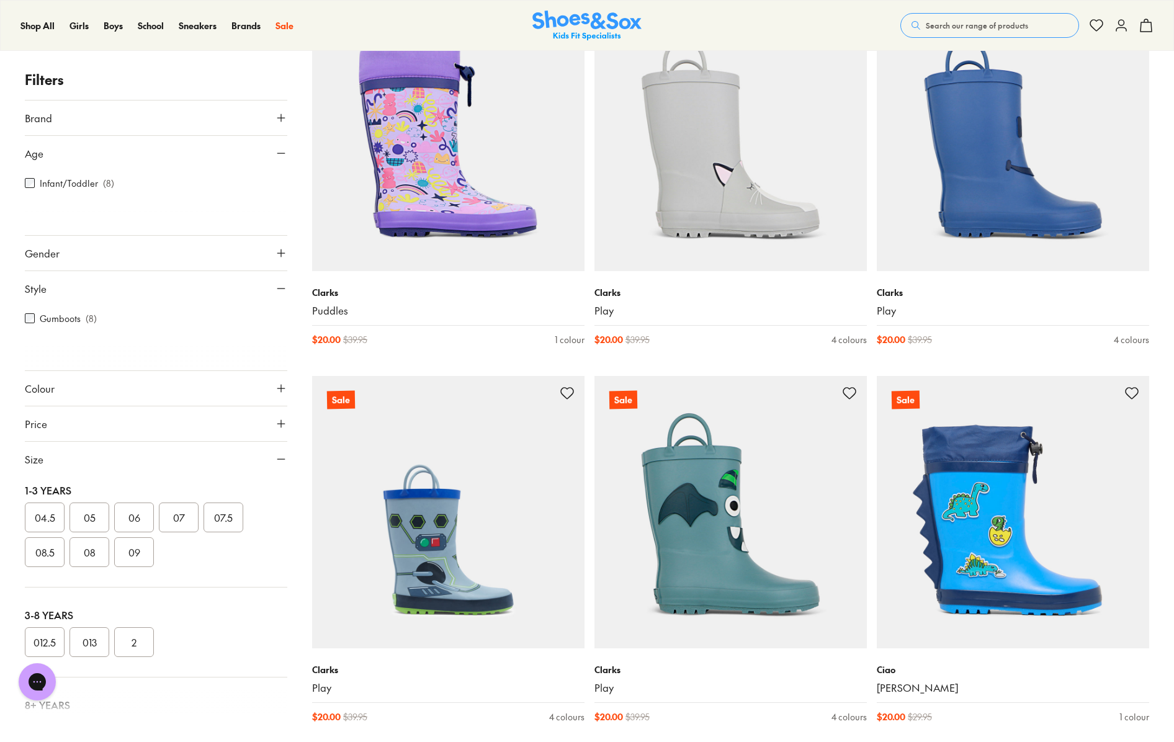
scroll to position [8, 0]
click at [63, 488] on button "EU" at bounding box center [70, 487] width 86 height 23
click at [221, 497] on button "US" at bounding box center [242, 487] width 86 height 23
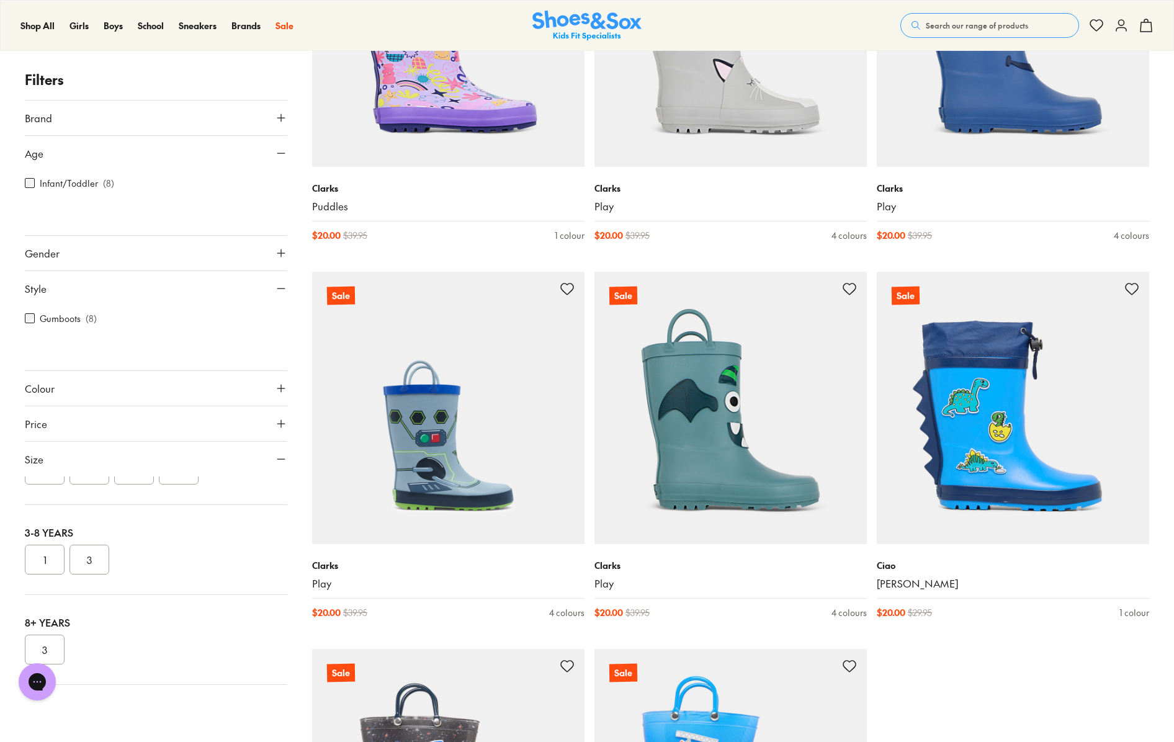
scroll to position [0, 0]
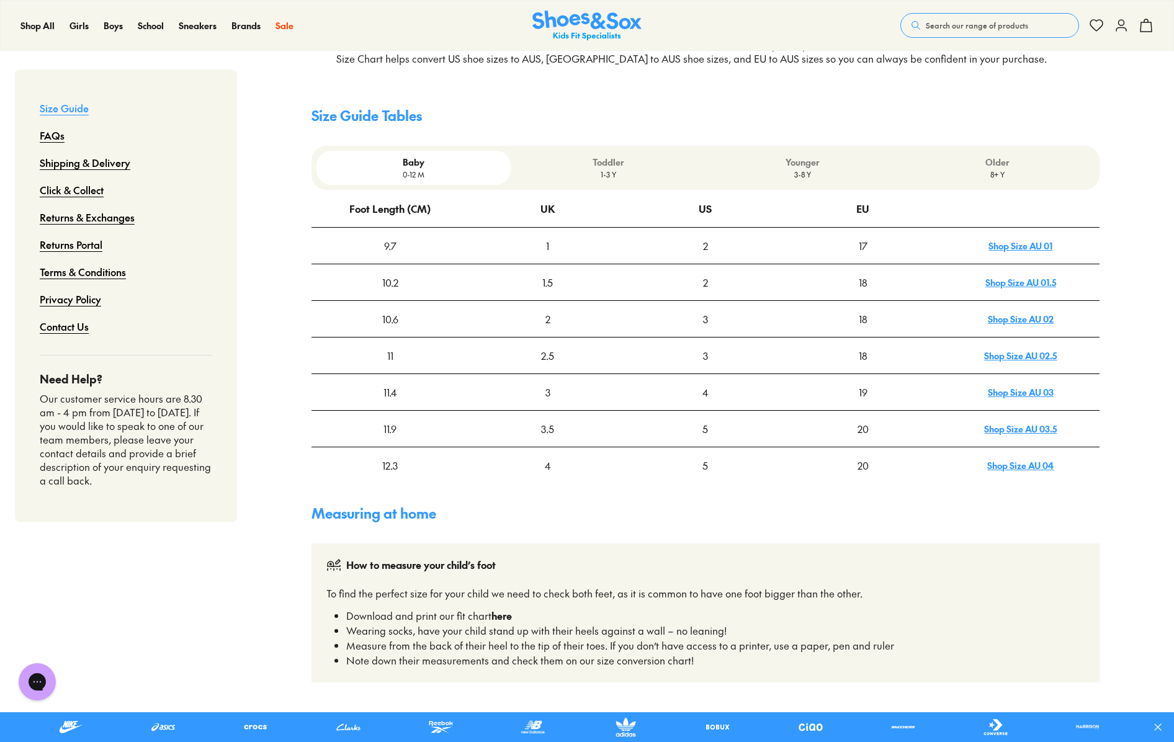
click at [611, 169] on p "1-3 Y" at bounding box center [608, 174] width 185 height 11
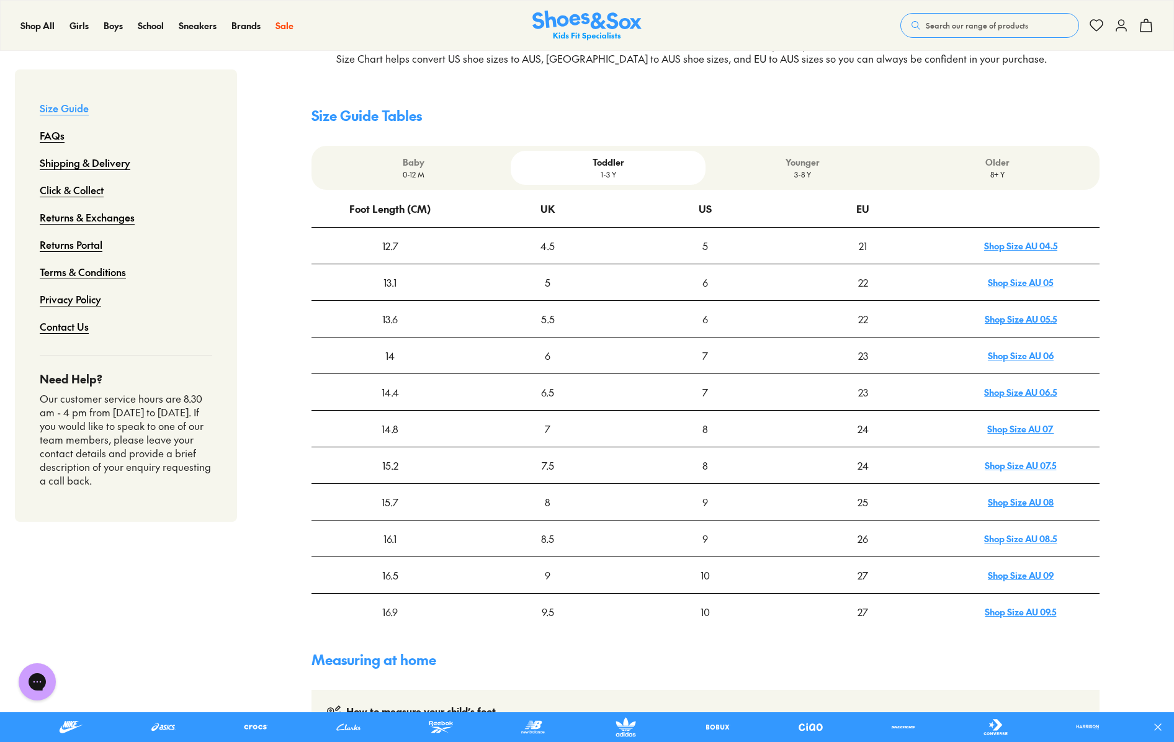
scroll to position [298, 0]
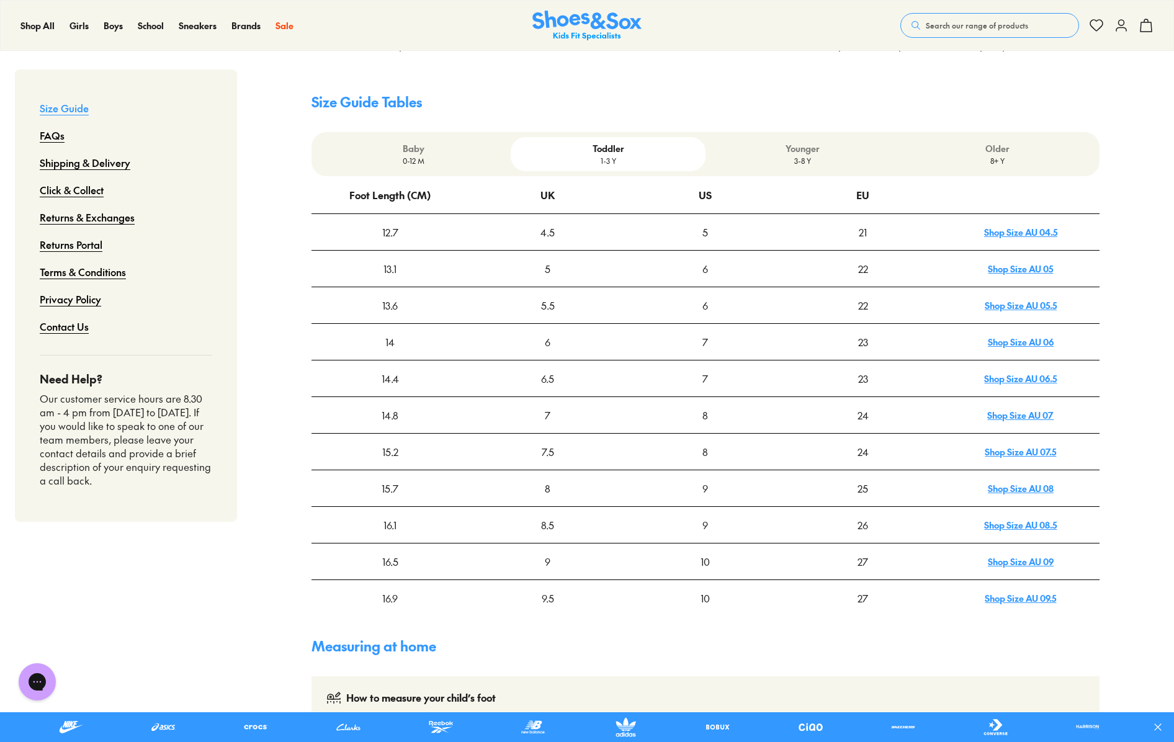
click at [808, 159] on p "3-8 Y" at bounding box center [802, 160] width 185 height 11
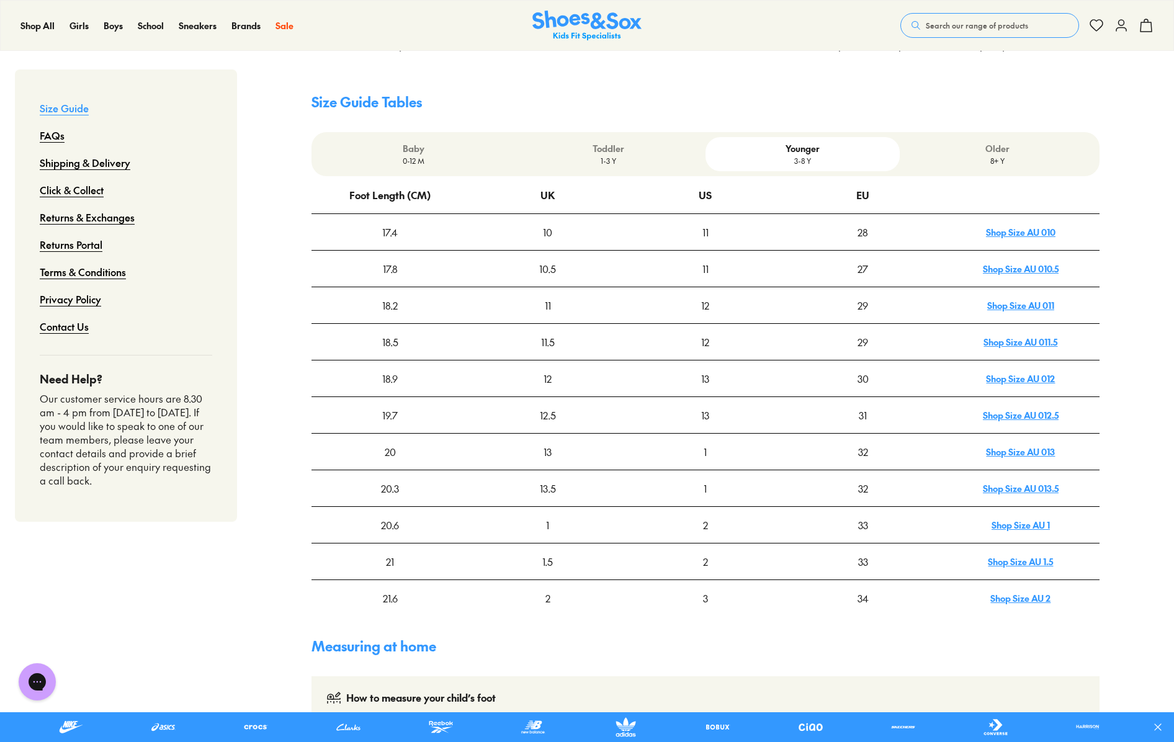
click at [614, 149] on p "Toddler" at bounding box center [608, 148] width 185 height 13
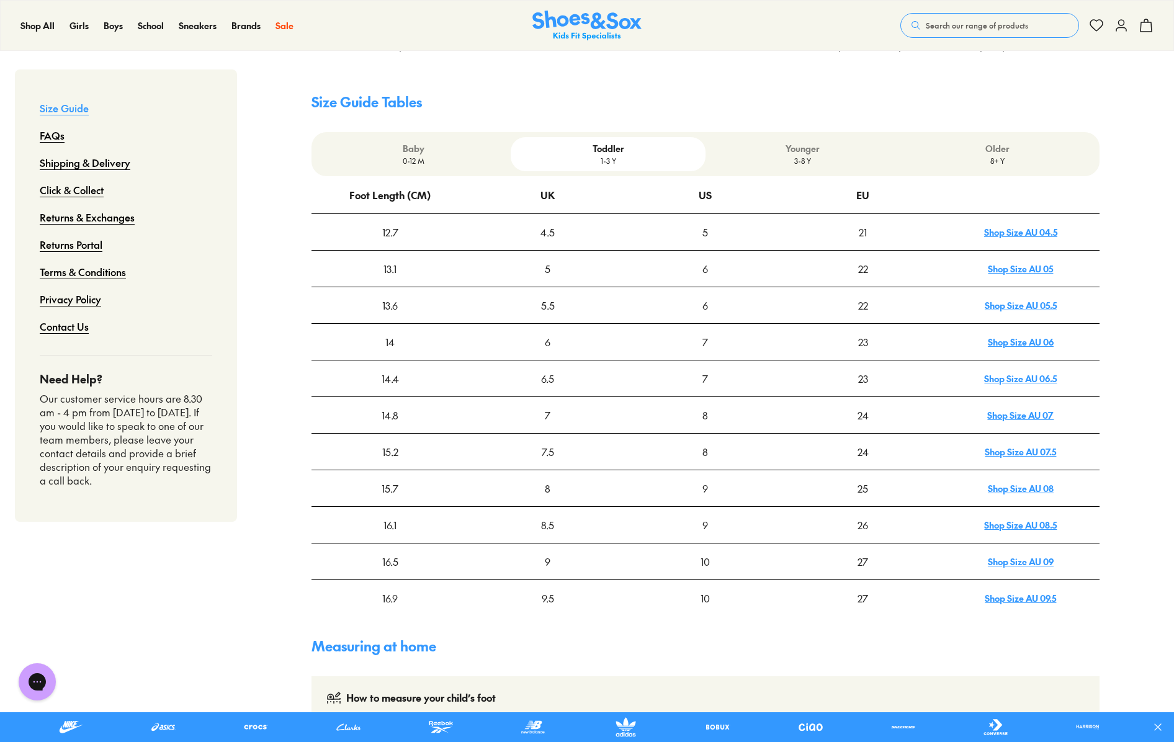
click at [805, 148] on p "Younger" at bounding box center [802, 148] width 185 height 13
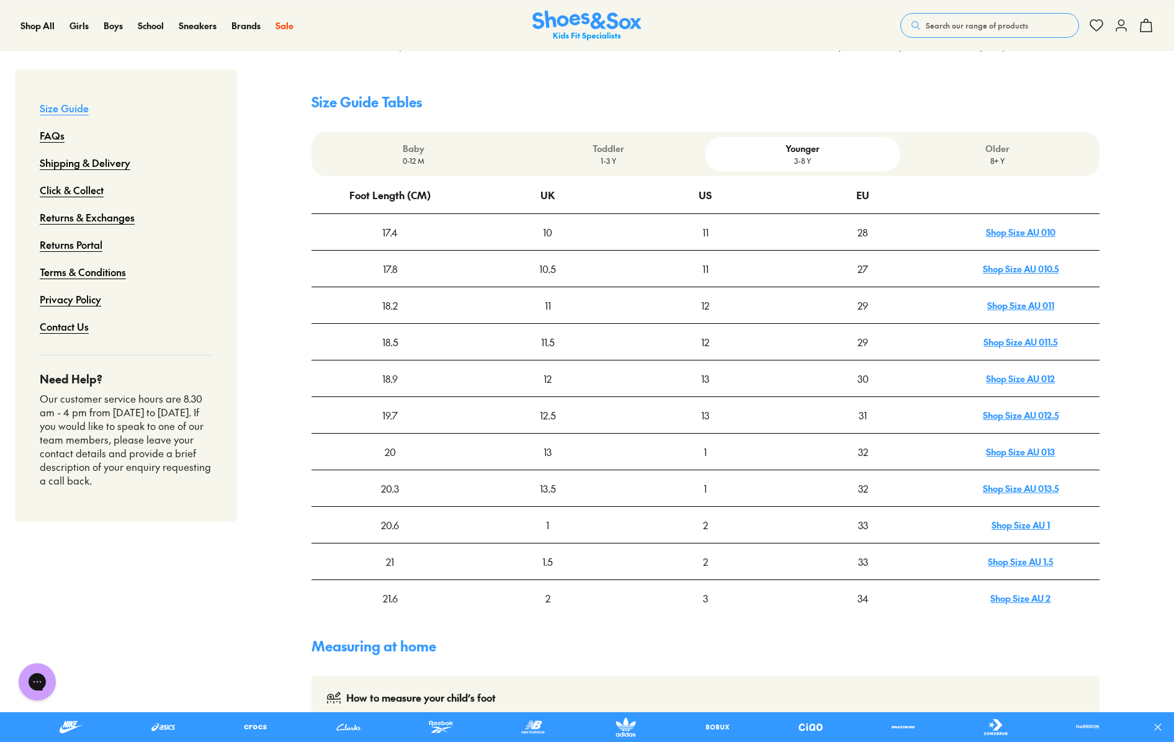
click at [611, 158] on p "1-3 Y" at bounding box center [608, 160] width 185 height 11
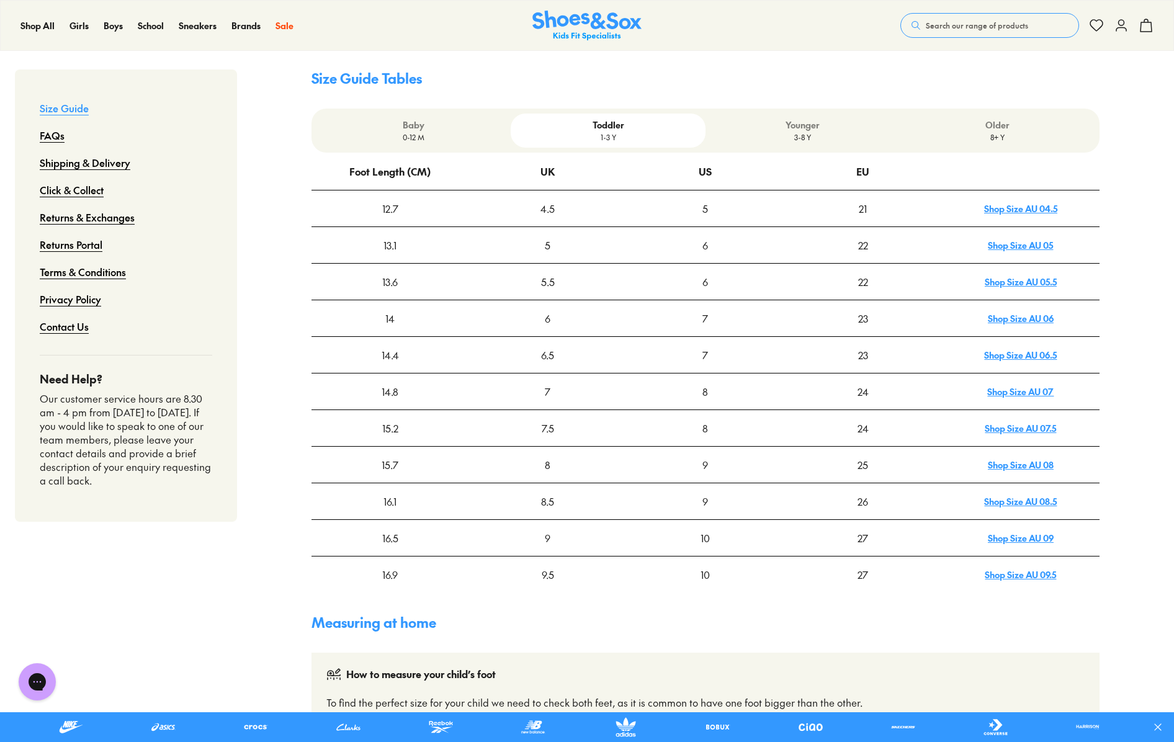
scroll to position [369, 0]
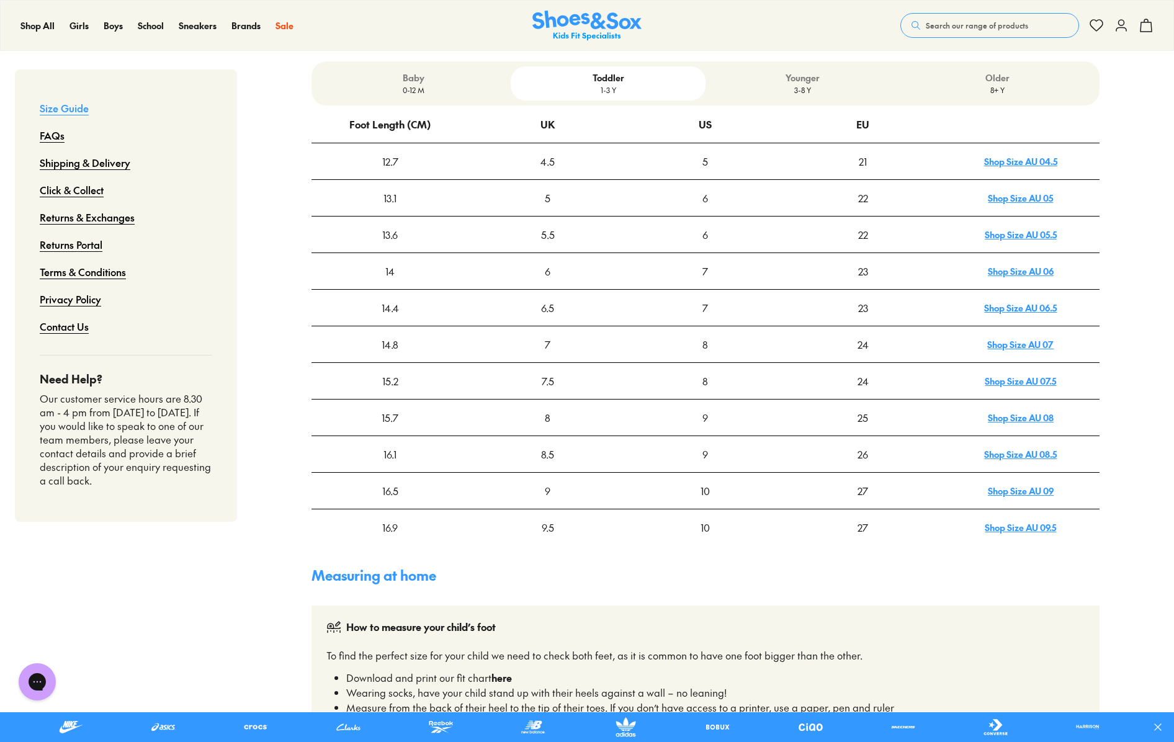
click at [985, 521] on link "Shop Size AU 09.5" at bounding box center [1020, 527] width 71 height 12
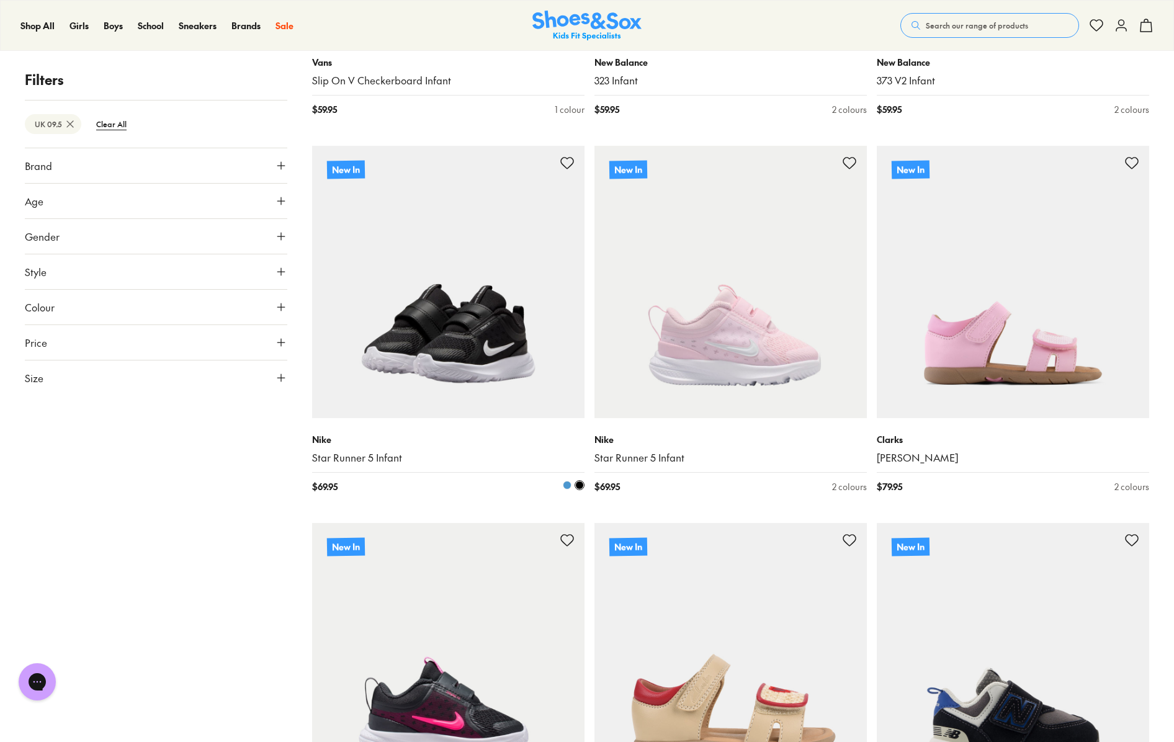
scroll to position [1000, 0]
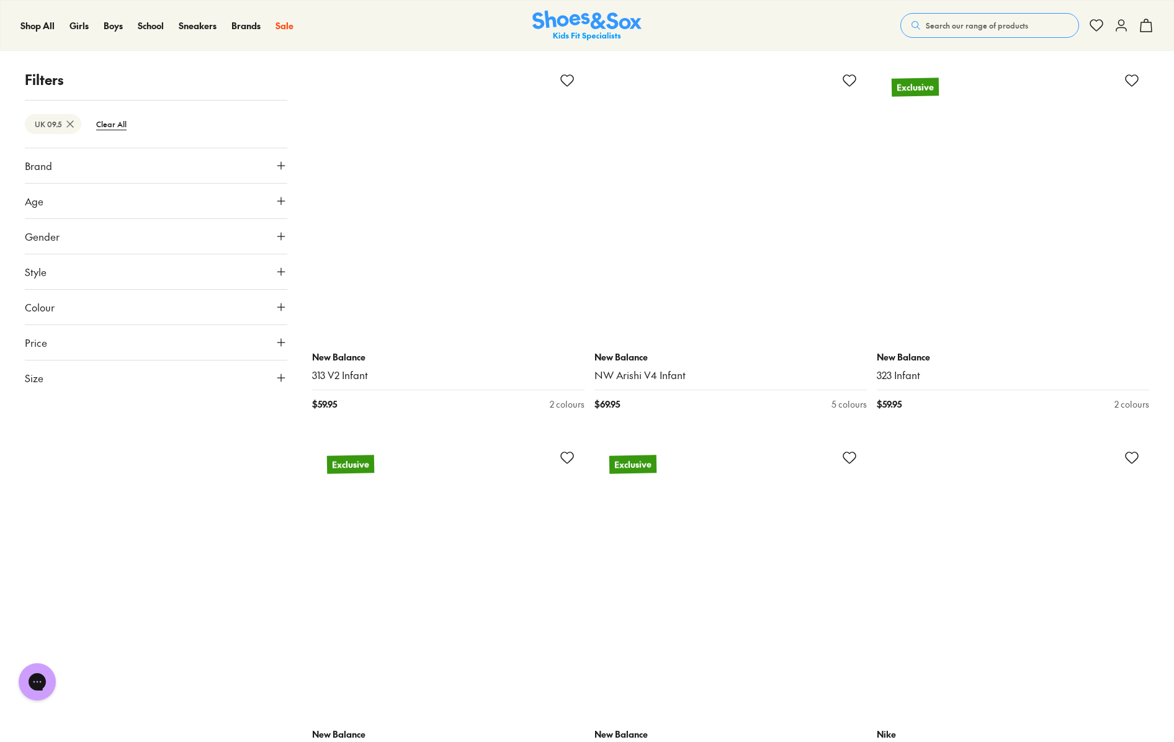
scroll to position [4648, 0]
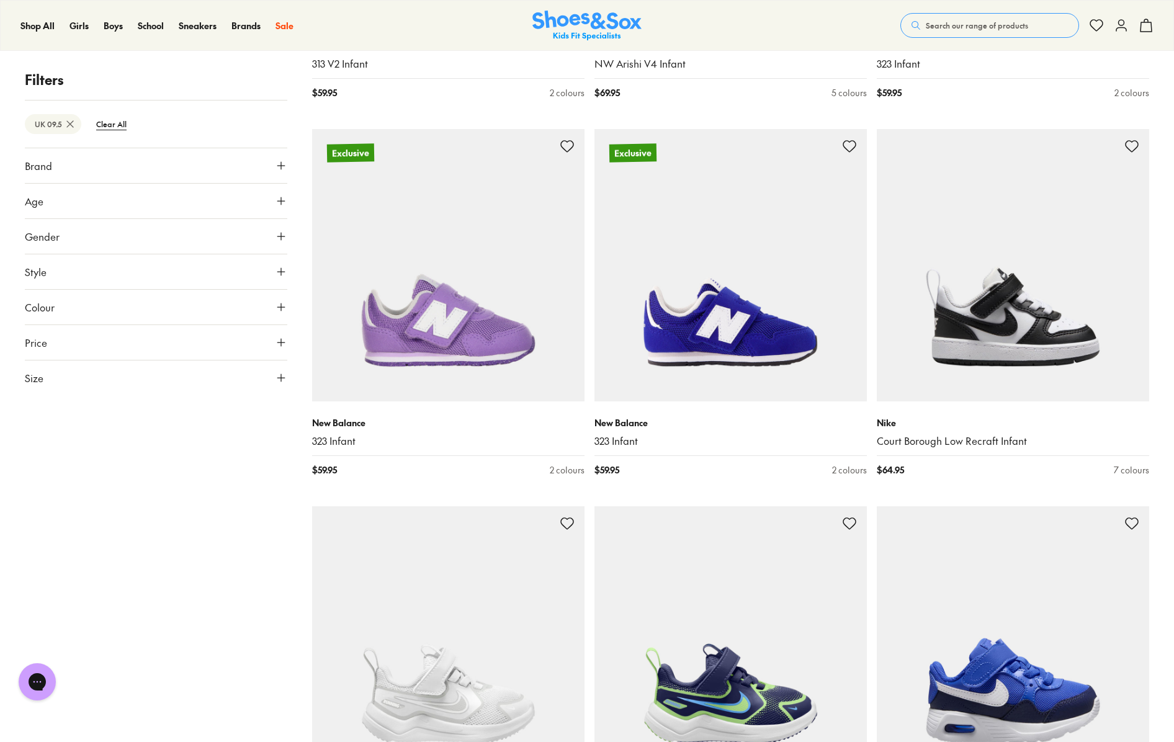
click at [43, 266] on span "Style" at bounding box center [36, 271] width 22 height 15
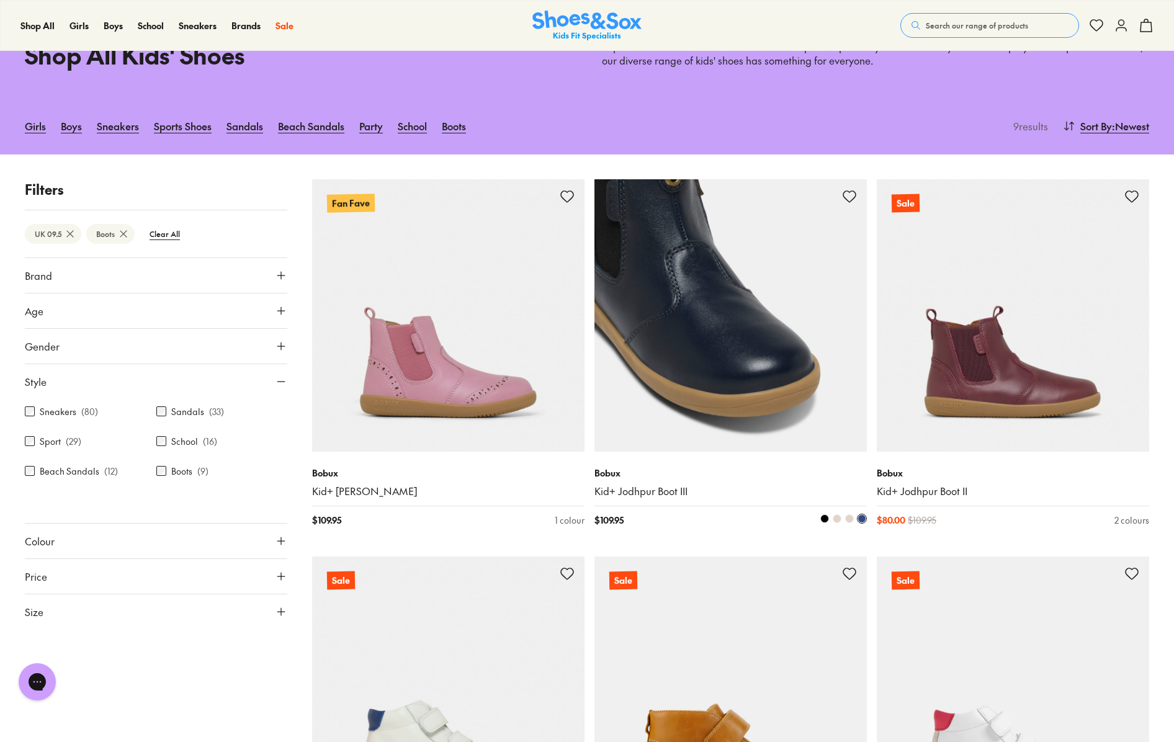
scroll to position [310, 0]
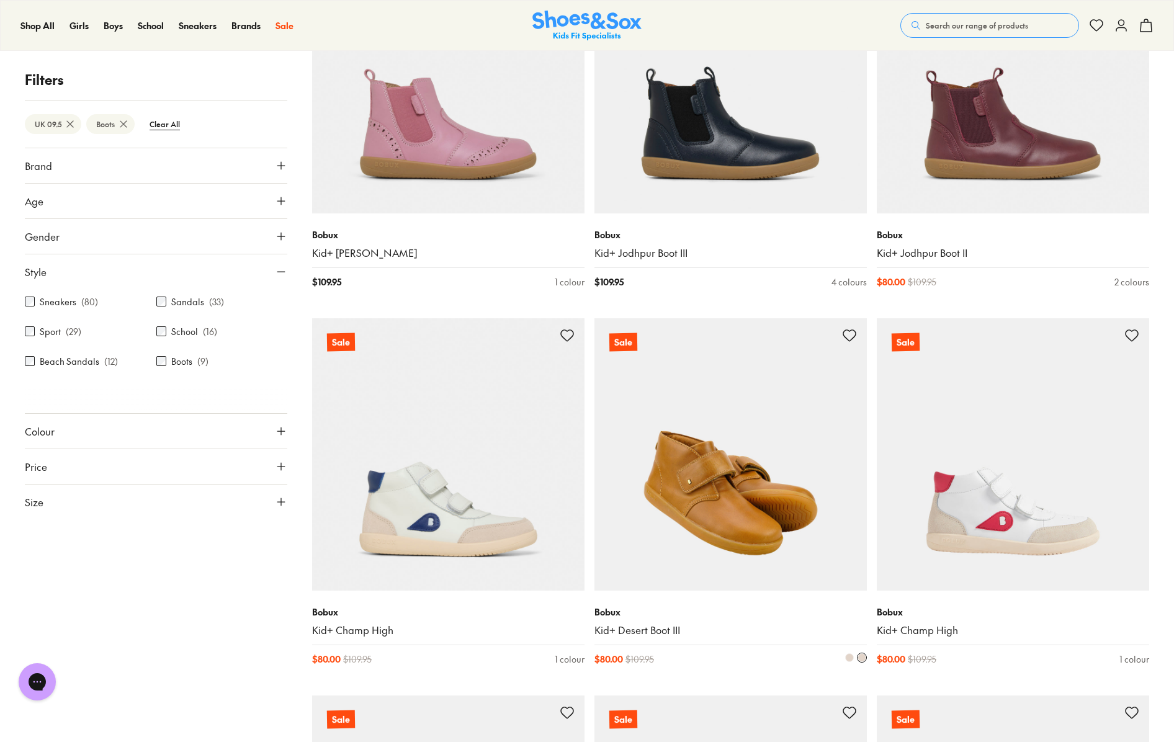
click at [744, 488] on img at bounding box center [730, 454] width 272 height 272
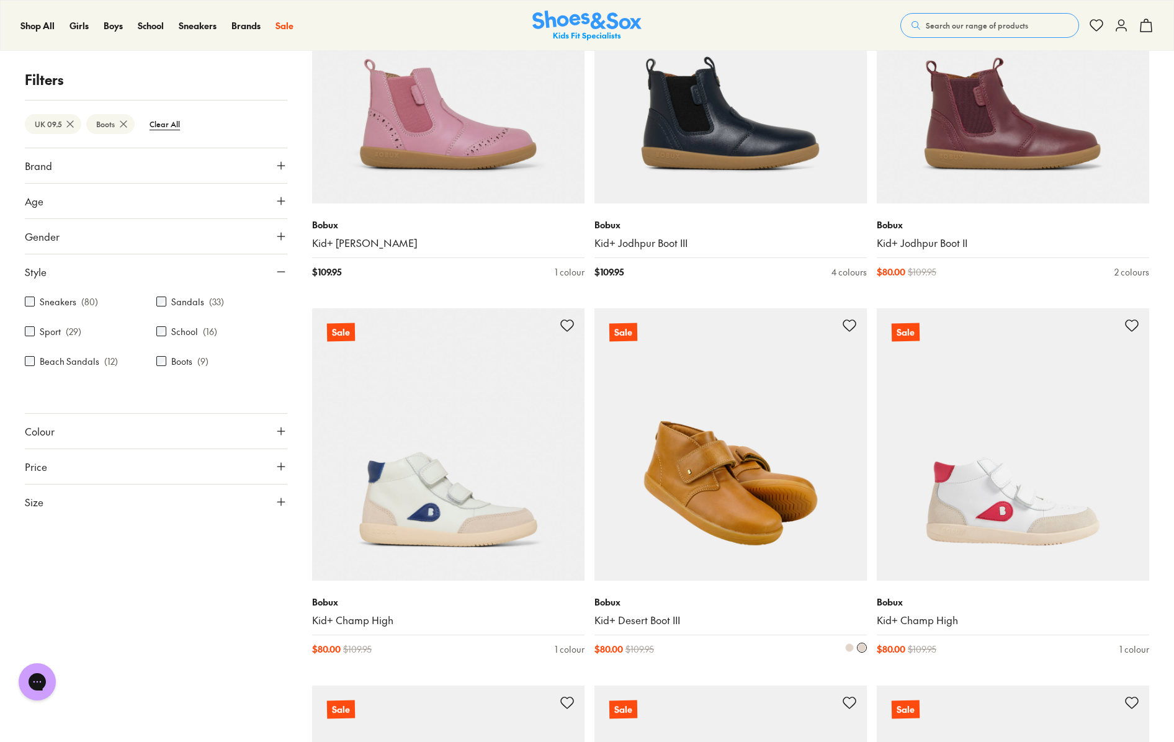
scroll to position [221, 0]
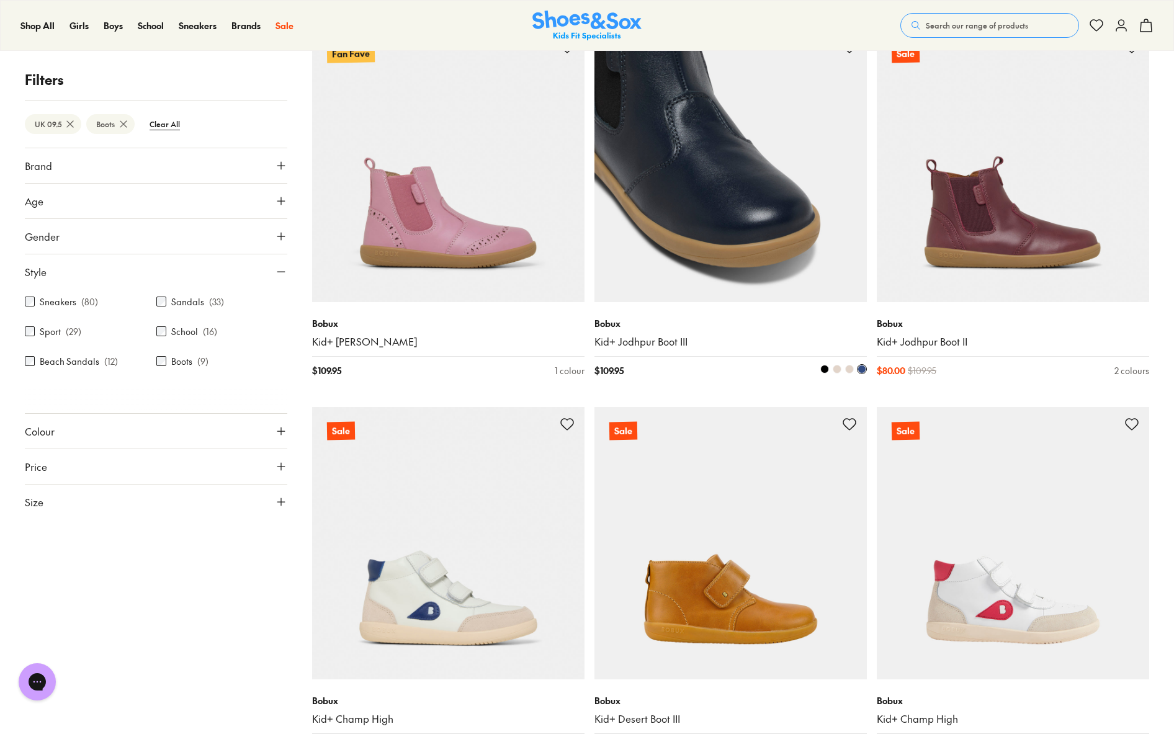
click at [718, 207] on img at bounding box center [730, 166] width 272 height 272
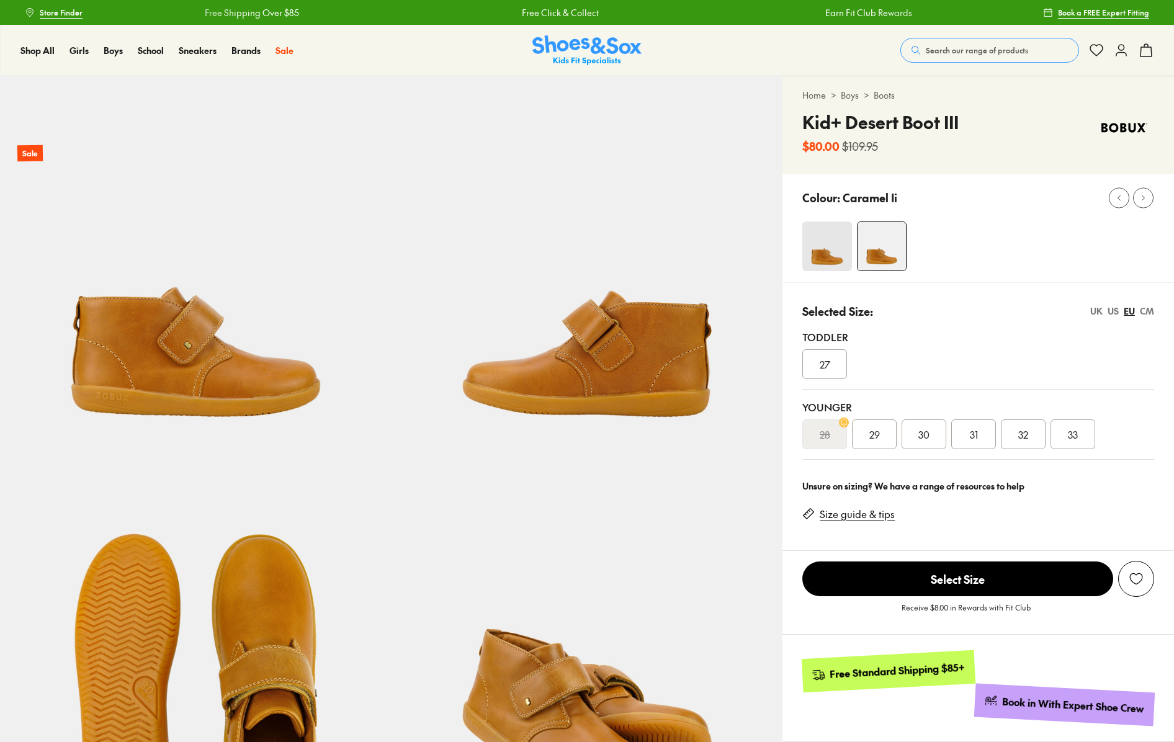
select select "*"
click at [817, 366] on div "27" at bounding box center [824, 364] width 45 height 30
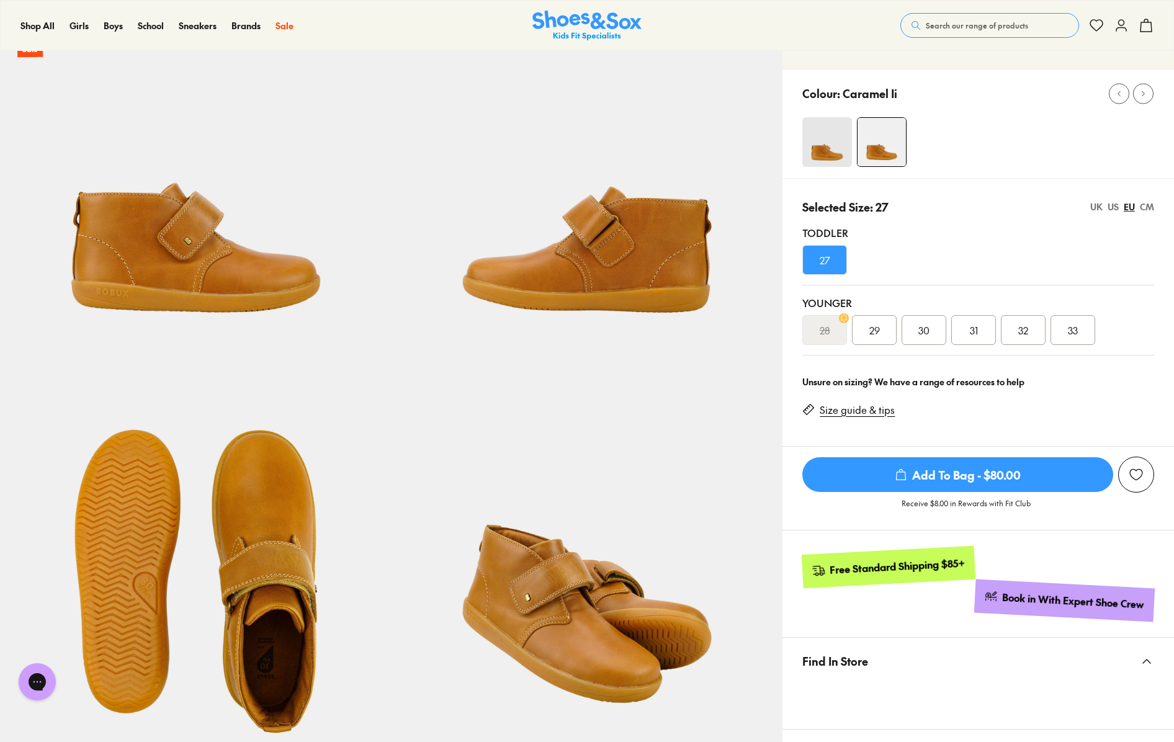
scroll to position [196, 0]
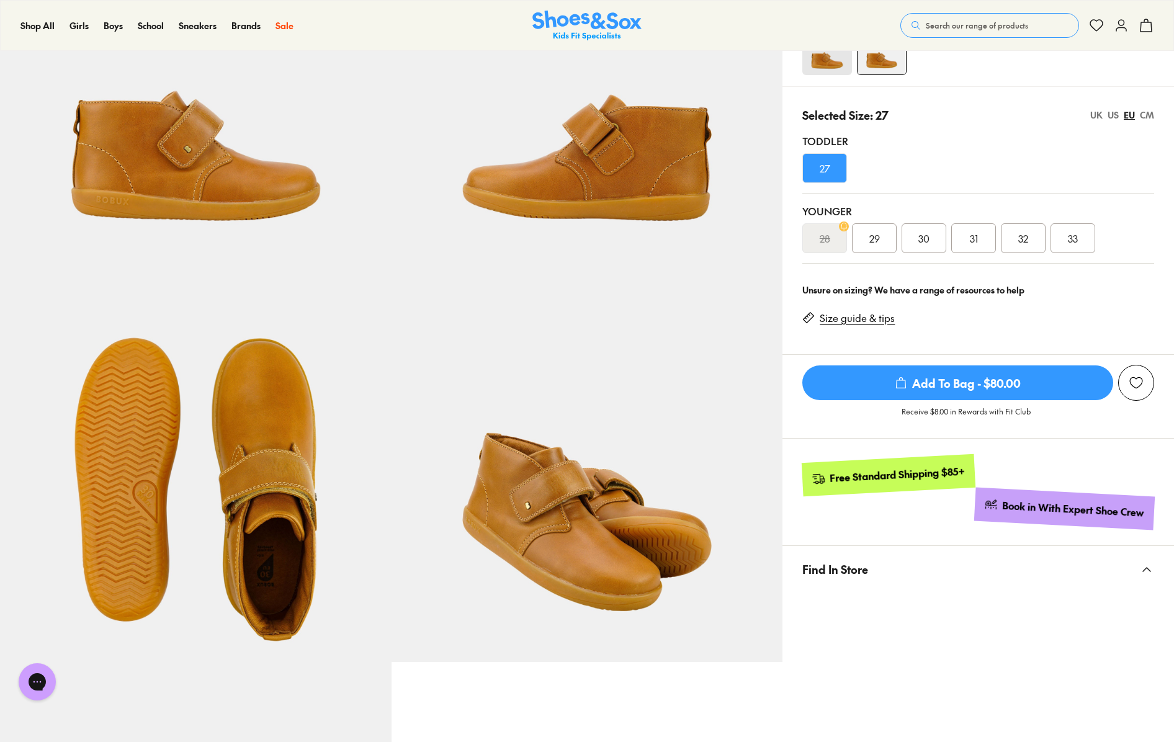
click at [884, 235] on div "29" at bounding box center [874, 238] width 45 height 30
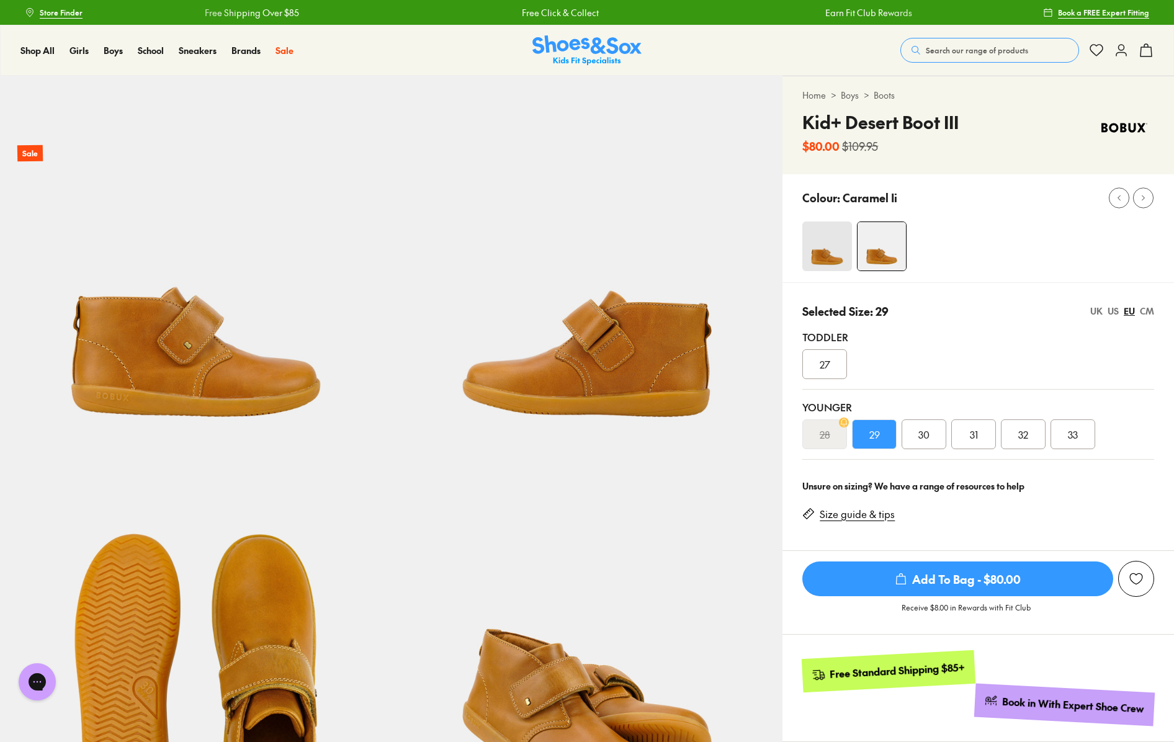
click at [836, 233] on img at bounding box center [827, 247] width 50 height 50
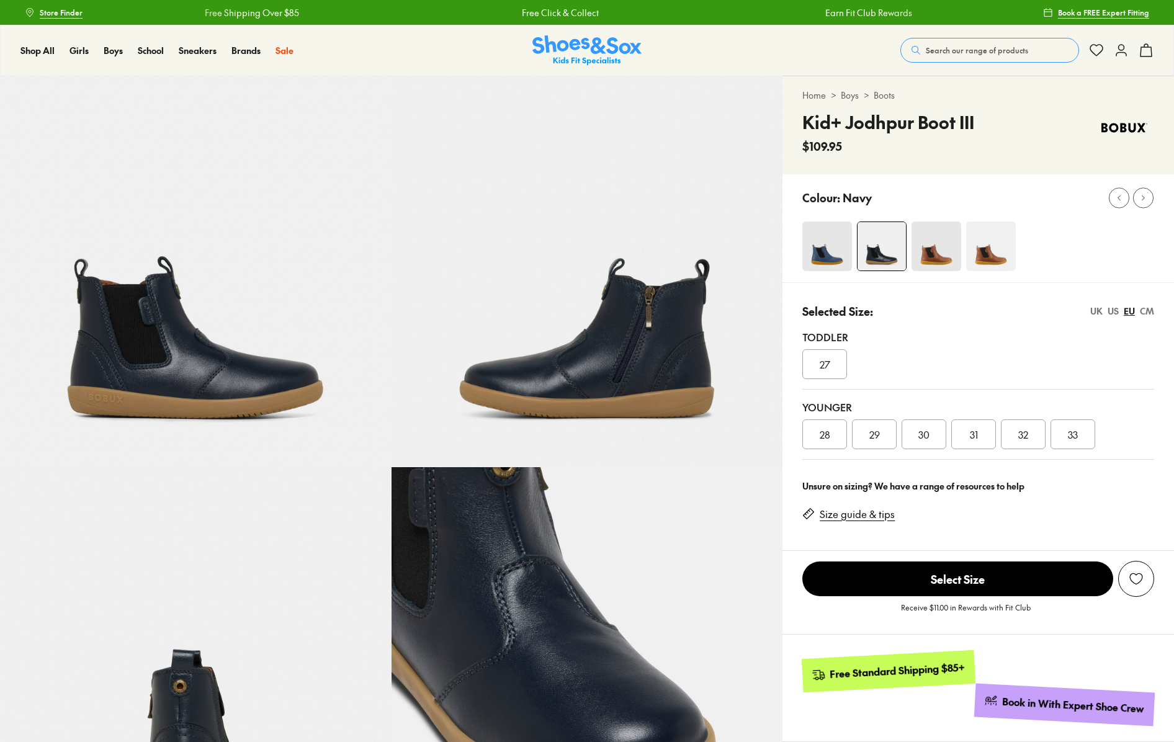
select select "*"
click at [831, 368] on div "27" at bounding box center [824, 364] width 45 height 30
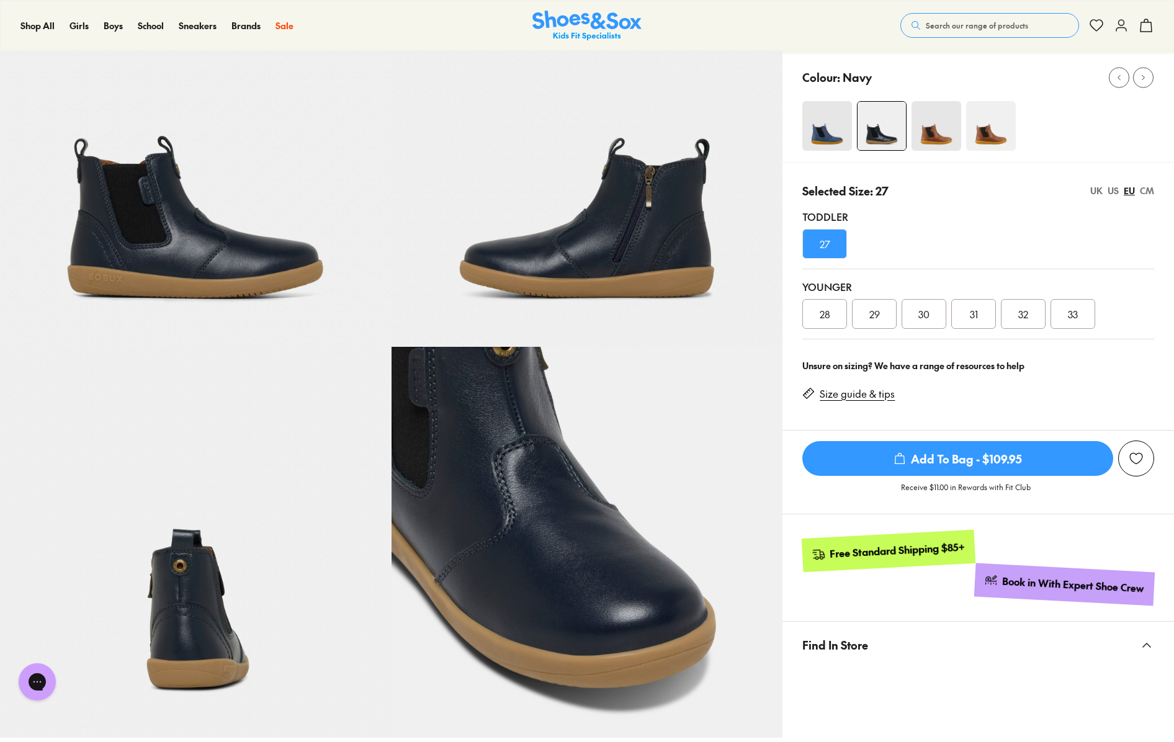
scroll to position [12, 0]
